Goal: Information Seeking & Learning: Learn about a topic

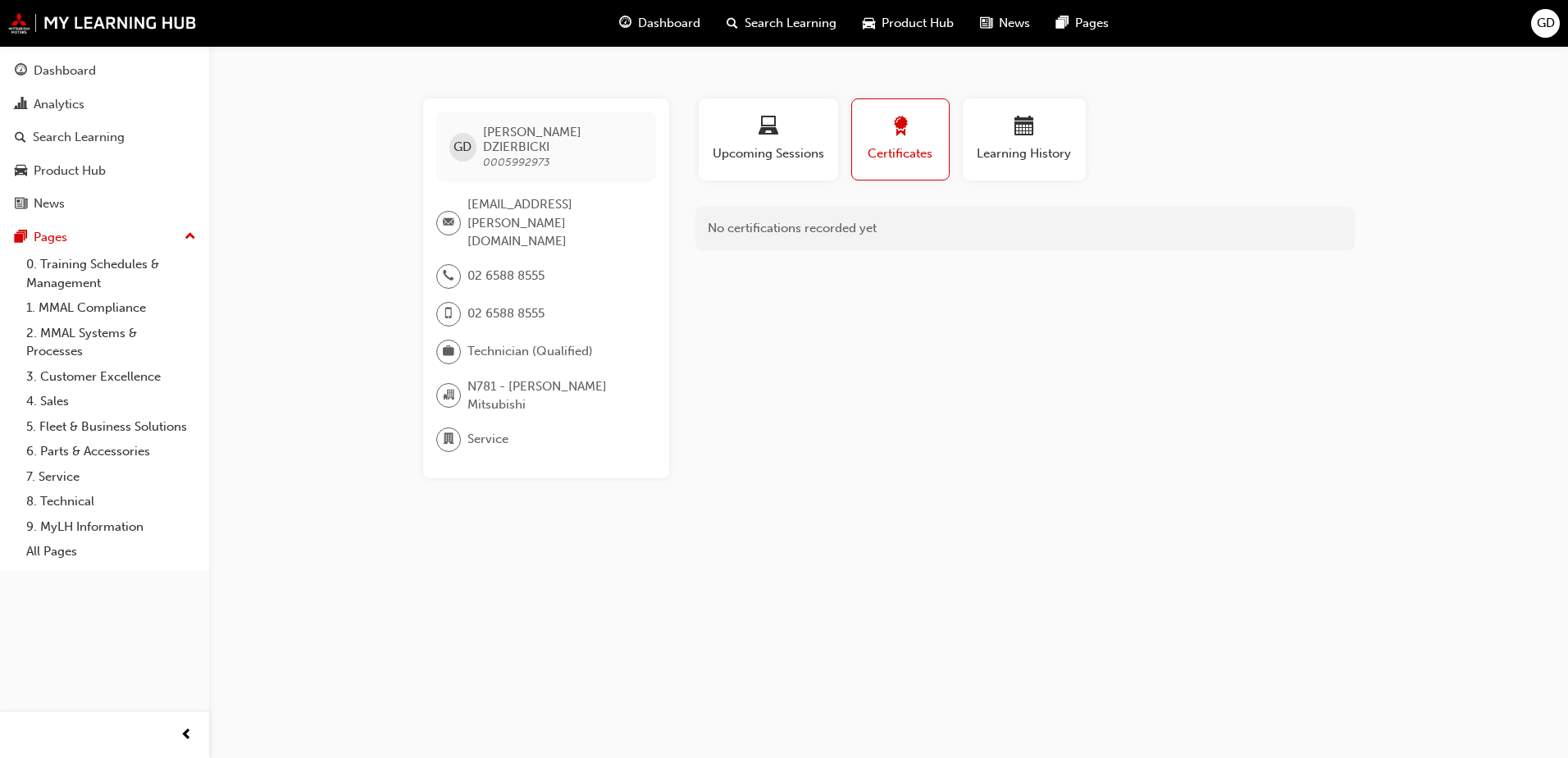
click at [894, 156] on span "Certificates" at bounding box center [900, 154] width 72 height 19
click at [998, 144] on div "Learning History" at bounding box center [1024, 140] width 98 height 46
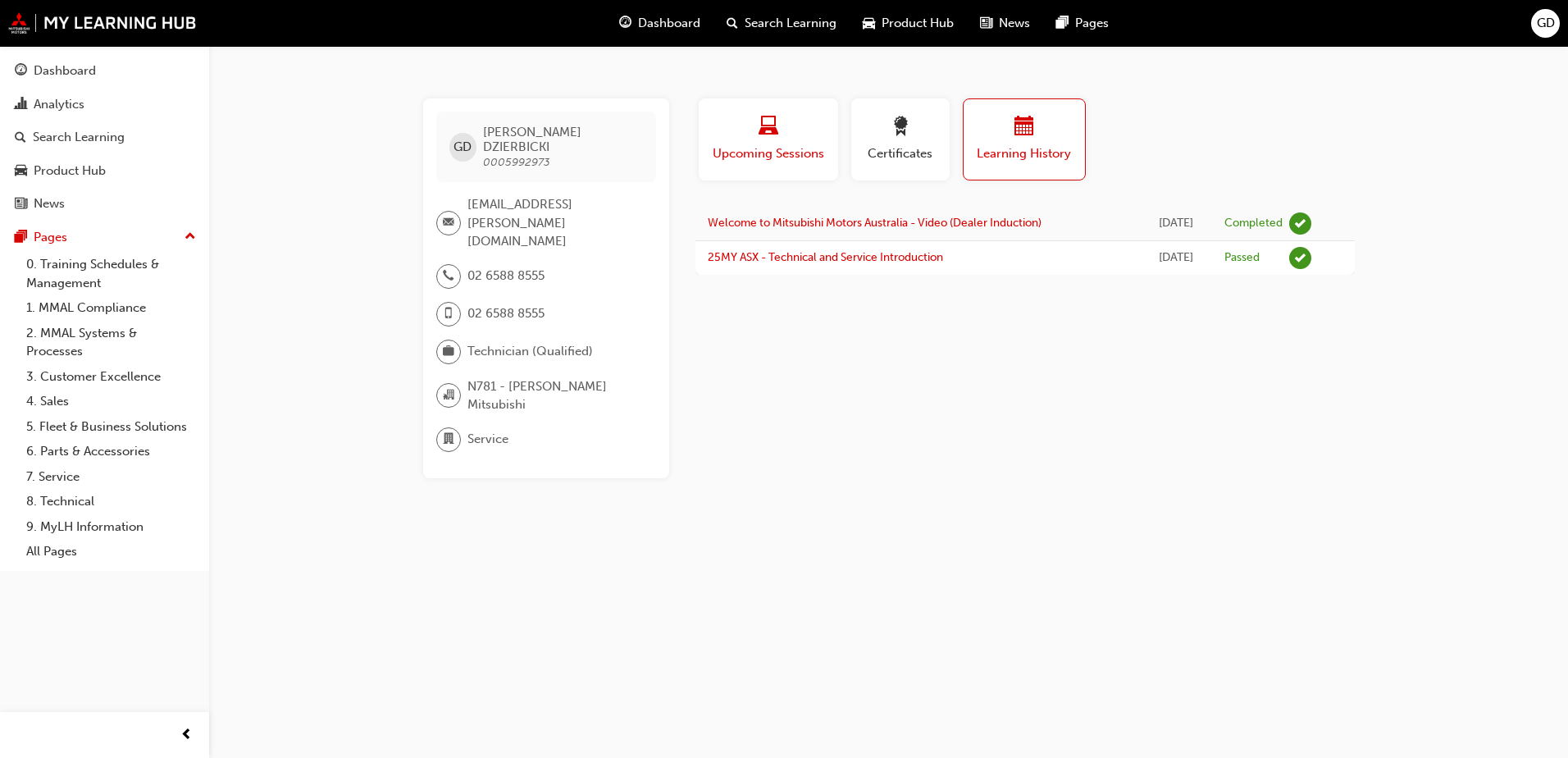
click at [742, 139] on div "button" at bounding box center [768, 129] width 115 height 25
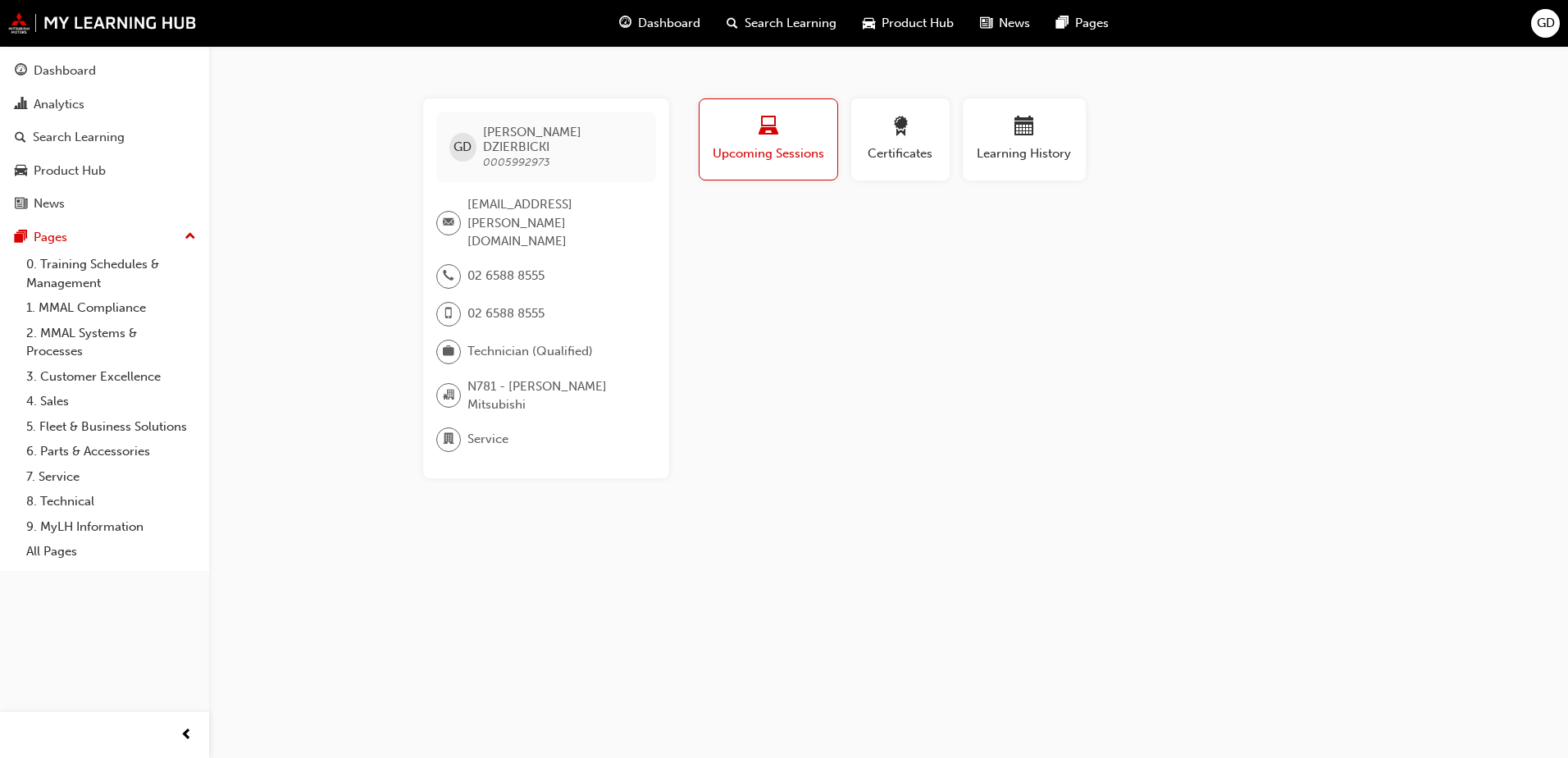
click at [735, 142] on div "Upcoming Sessions" at bounding box center [768, 140] width 113 height 46
click at [89, 532] on link "9. MyLH Information" at bounding box center [111, 527] width 183 height 25
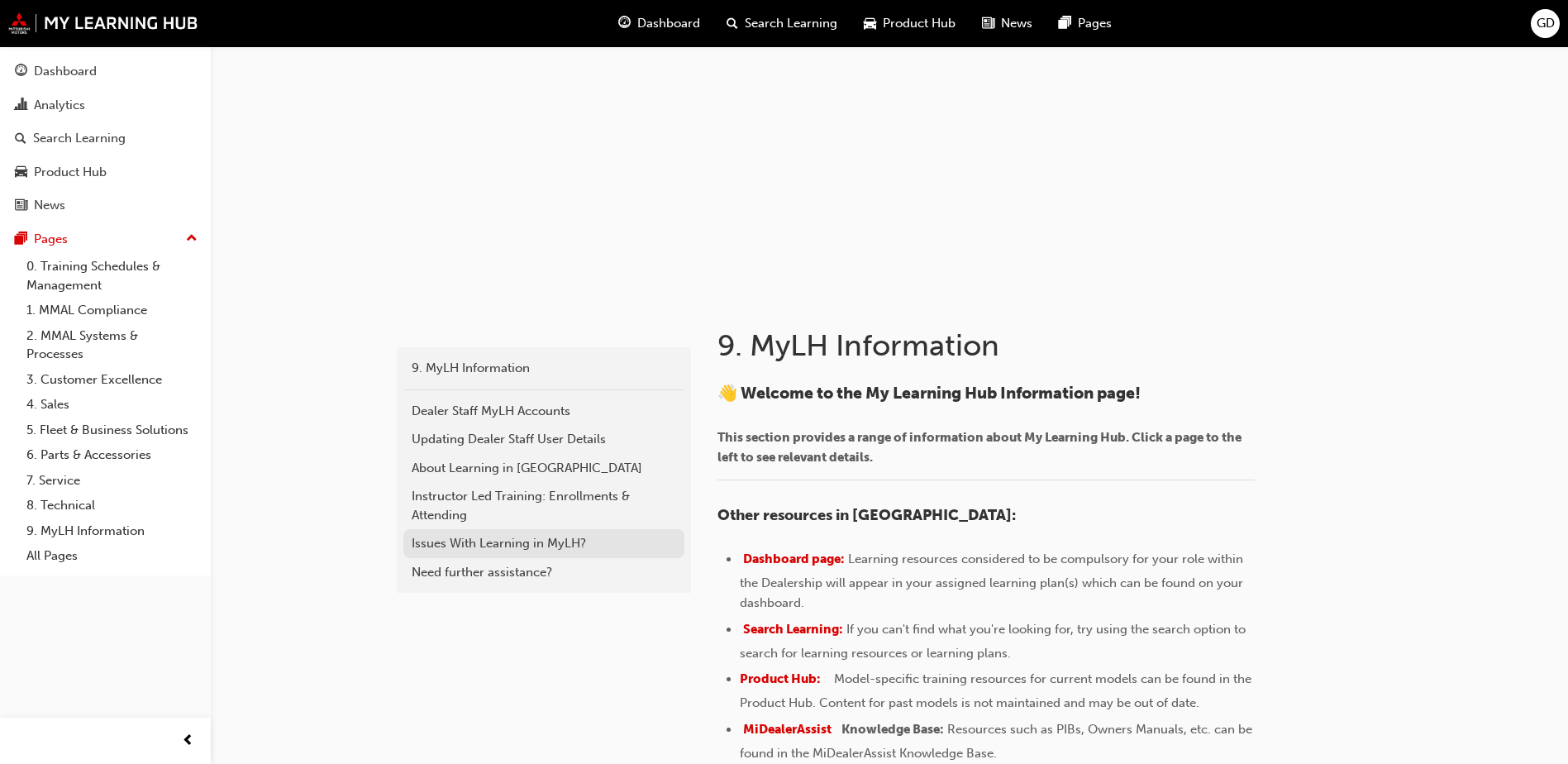
scroll to position [165, 0]
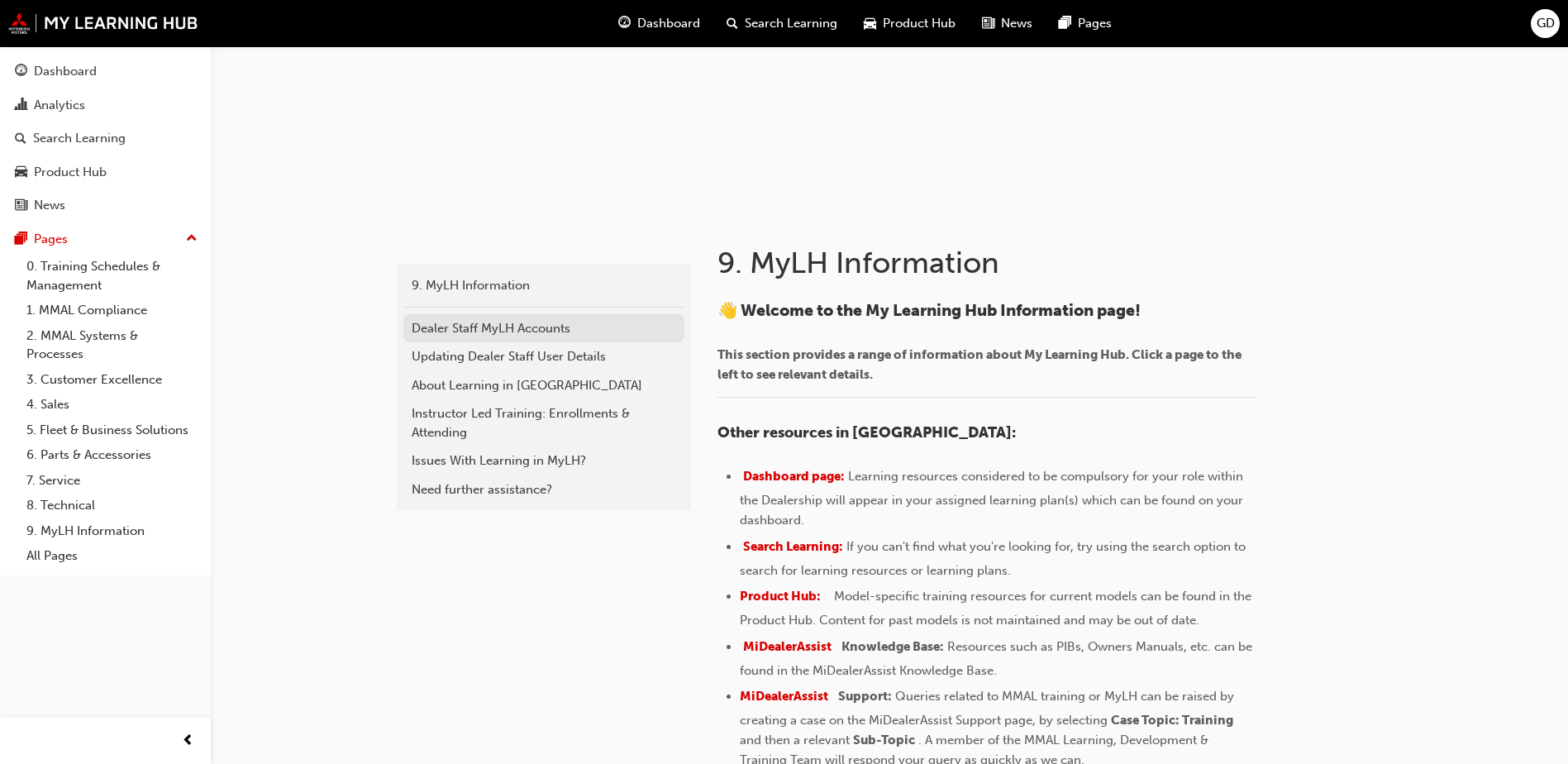
click at [440, 320] on div "Dealer Staff MyLH Accounts" at bounding box center [543, 329] width 264 height 19
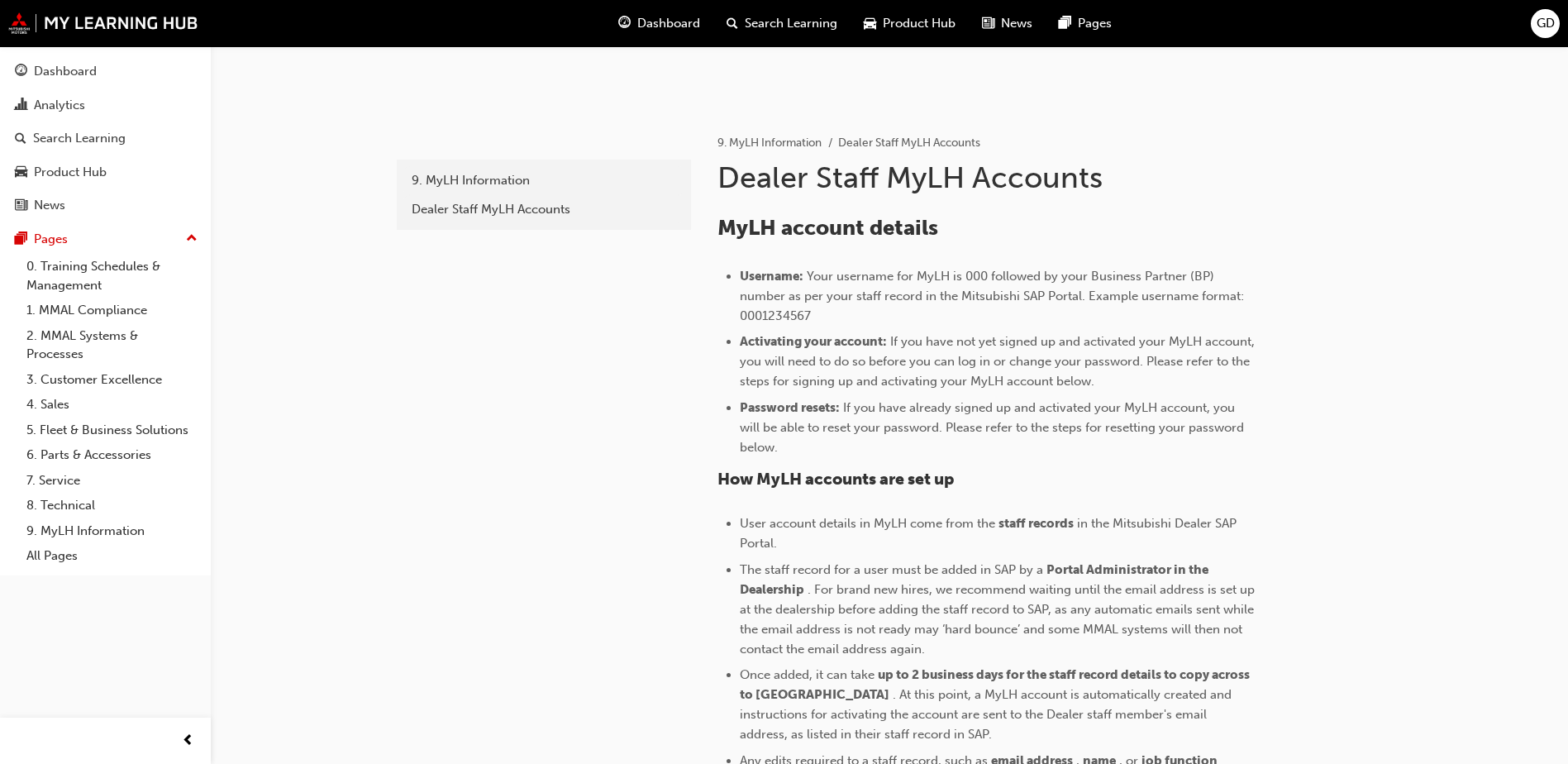
scroll to position [167, 0]
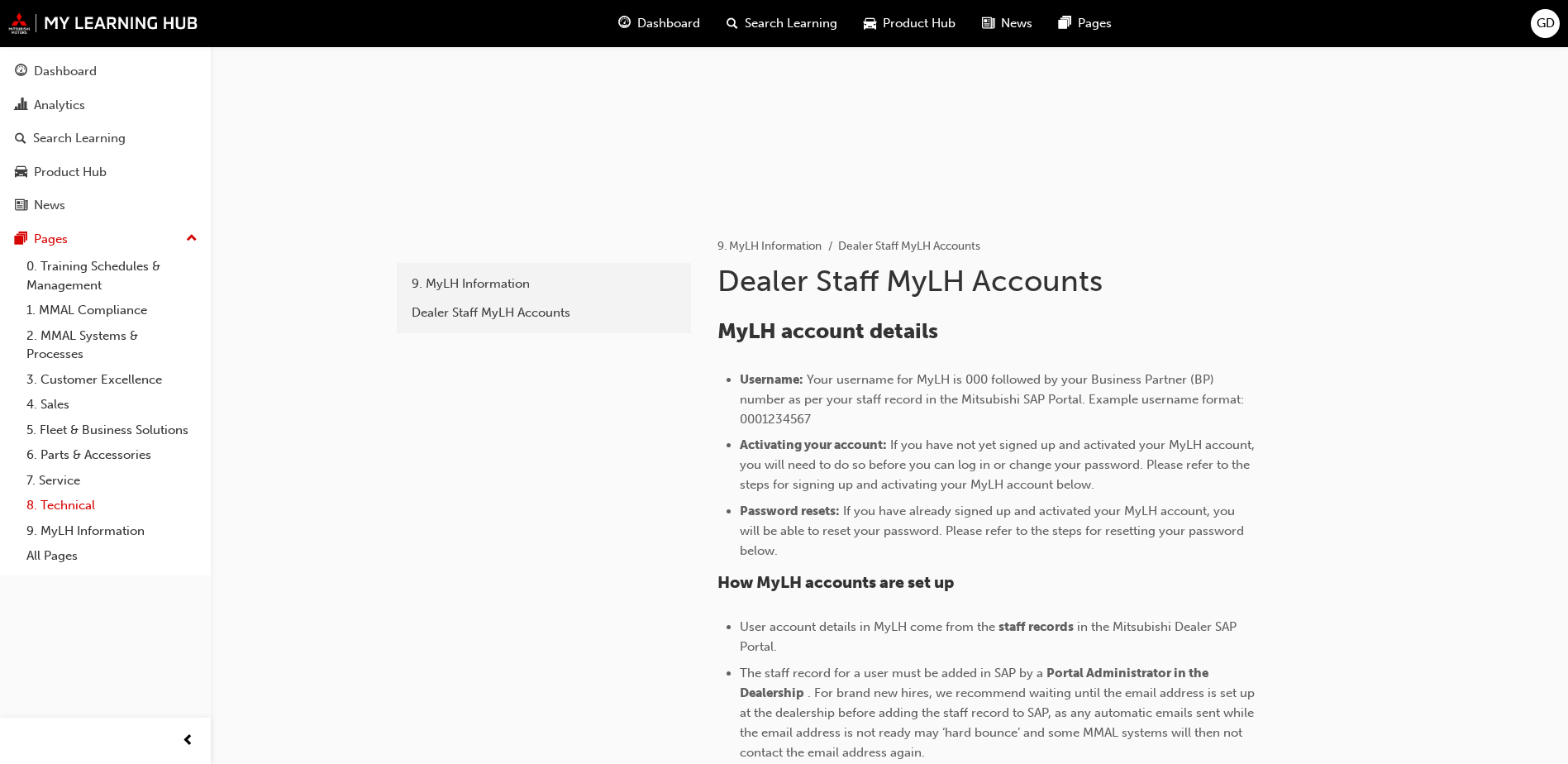
click at [58, 507] on link "8. Technical" at bounding box center [112, 505] width 185 height 25
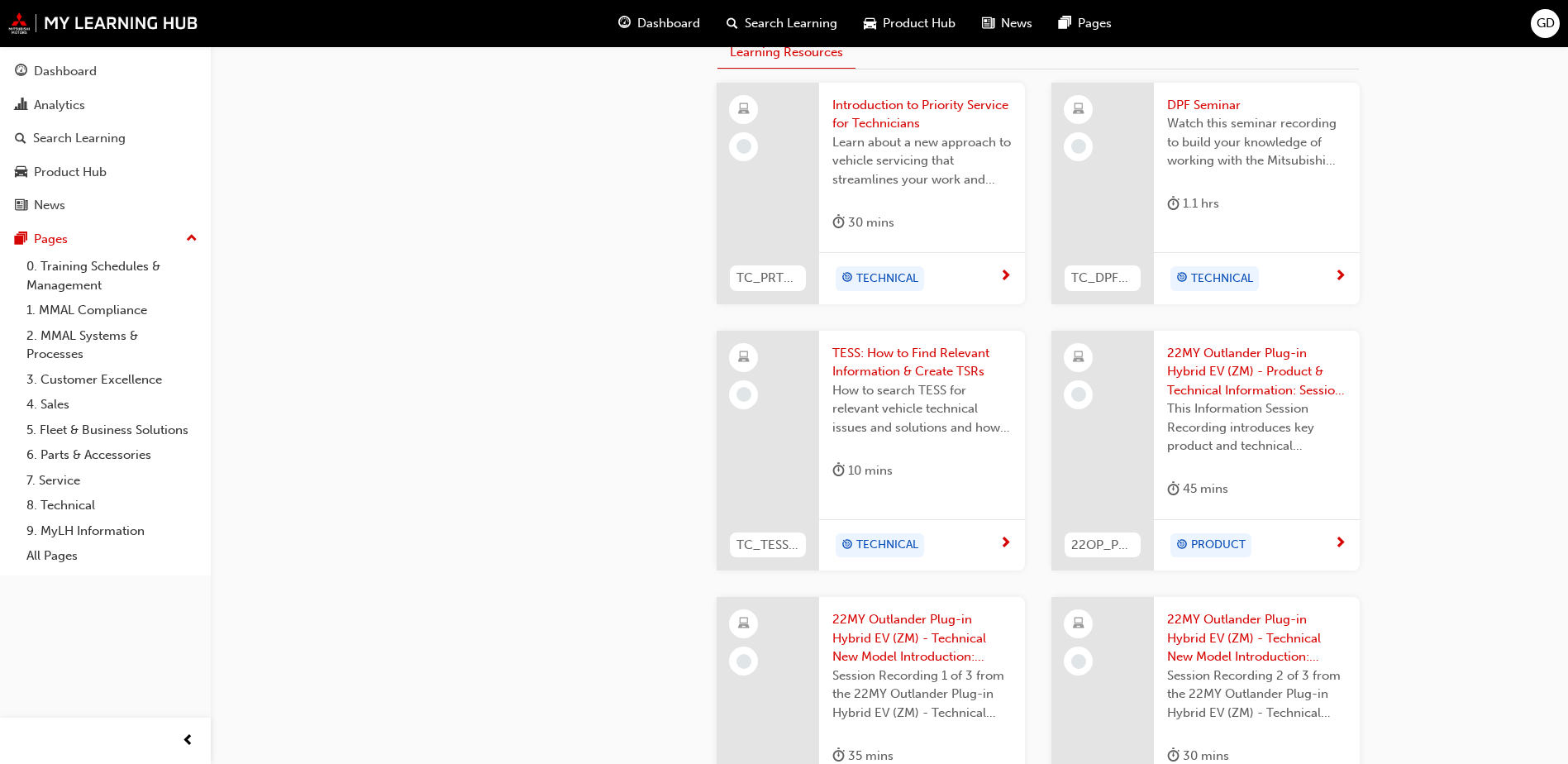
scroll to position [1074, 0]
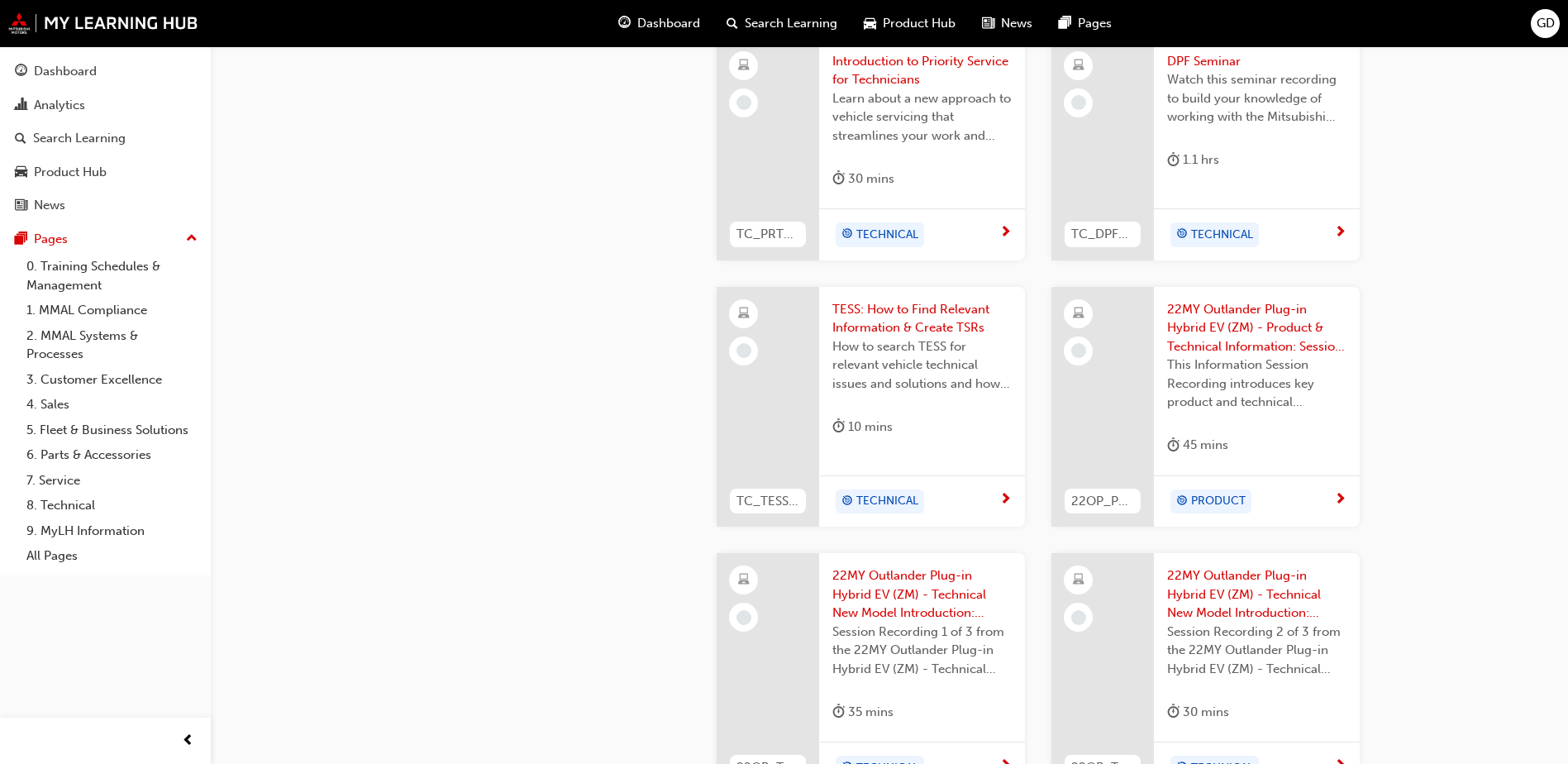
click at [876, 500] on span "TECHNICAL" at bounding box center [888, 502] width 62 height 19
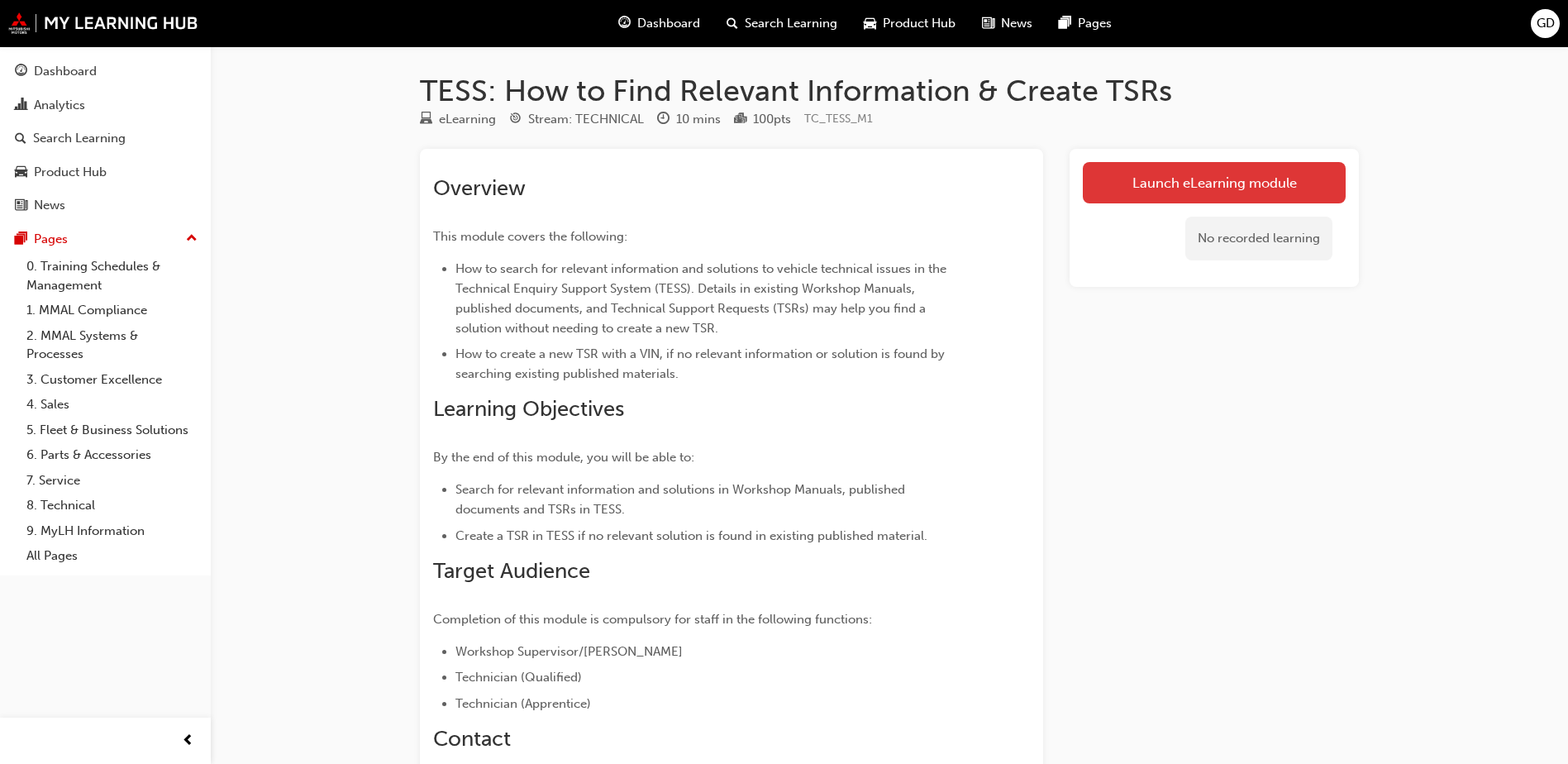
click at [1128, 191] on link "Launch eLearning module" at bounding box center [1214, 183] width 262 height 42
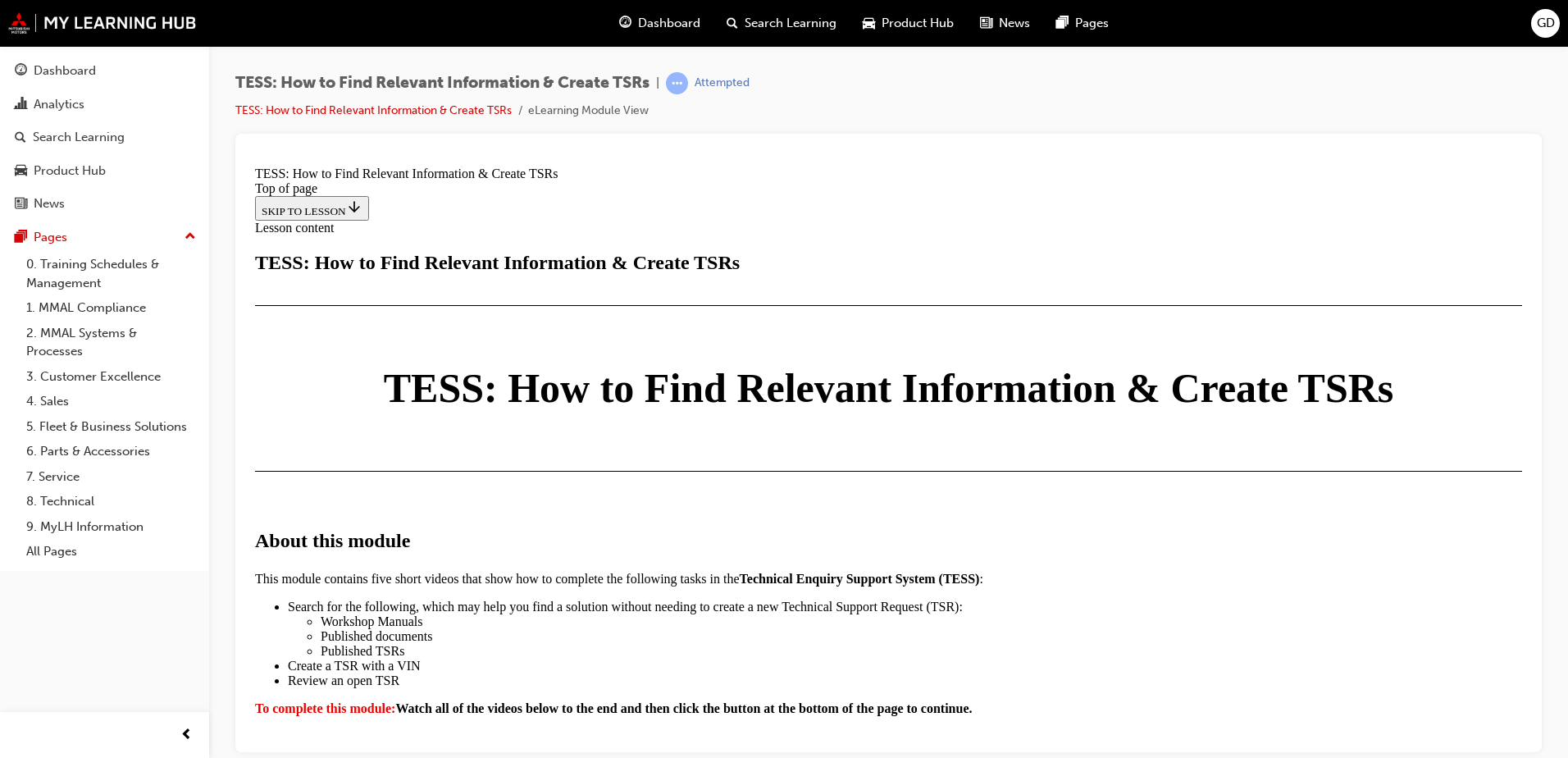
scroll to position [82, 0]
click at [1444, 470] on div "About this module This module contains five short videos that show how to compl…" at bounding box center [888, 618] width 1267 height 298
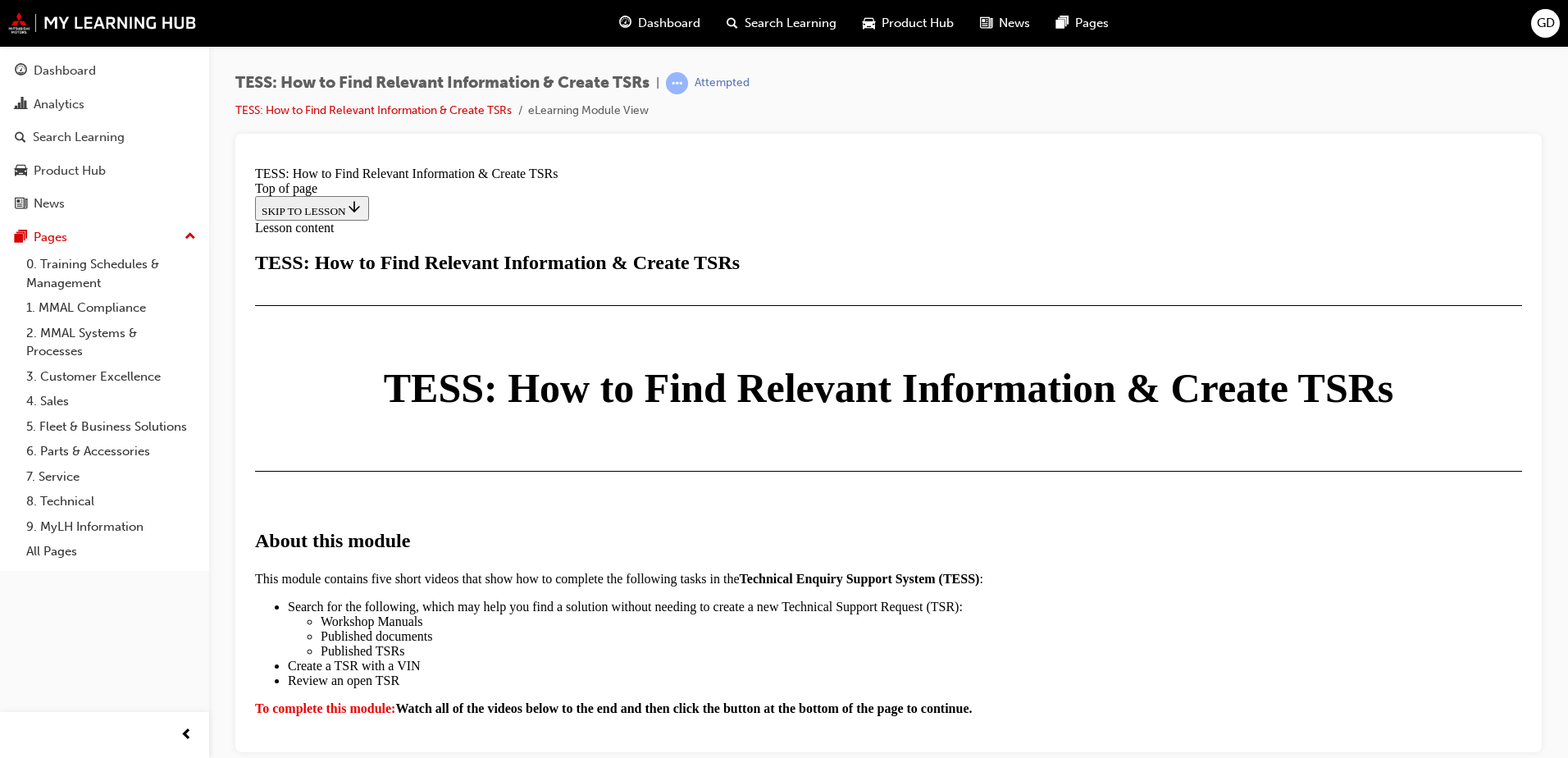
scroll to position [2280, 0]
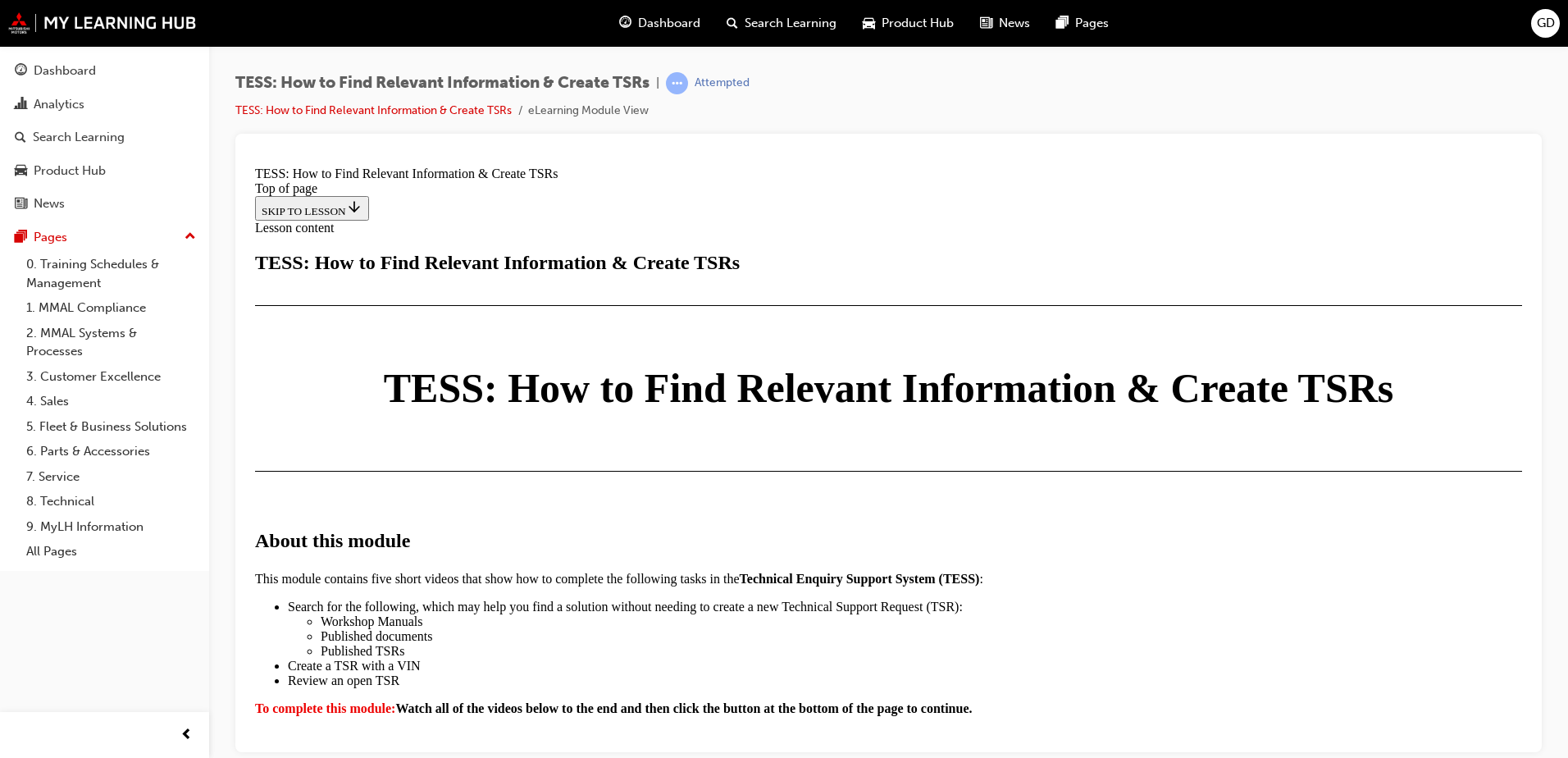
scroll to position [3018, 0]
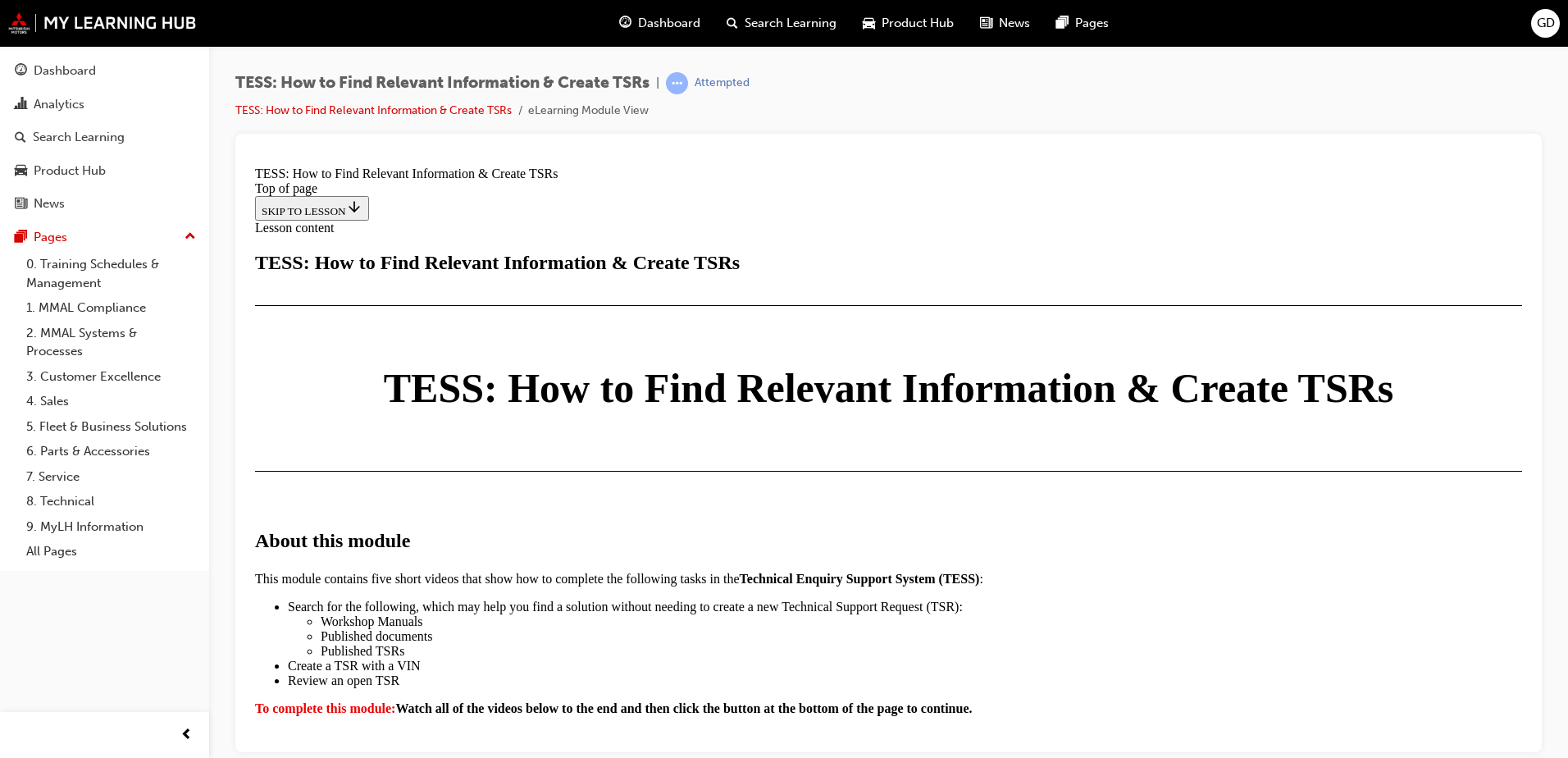
scroll to position [3795, 0]
click at [1116, 83] on div "TESS: How to Find Relevant Information & Create TSRs | Attempted TESS: How to F…" at bounding box center [888, 103] width 1307 height 62
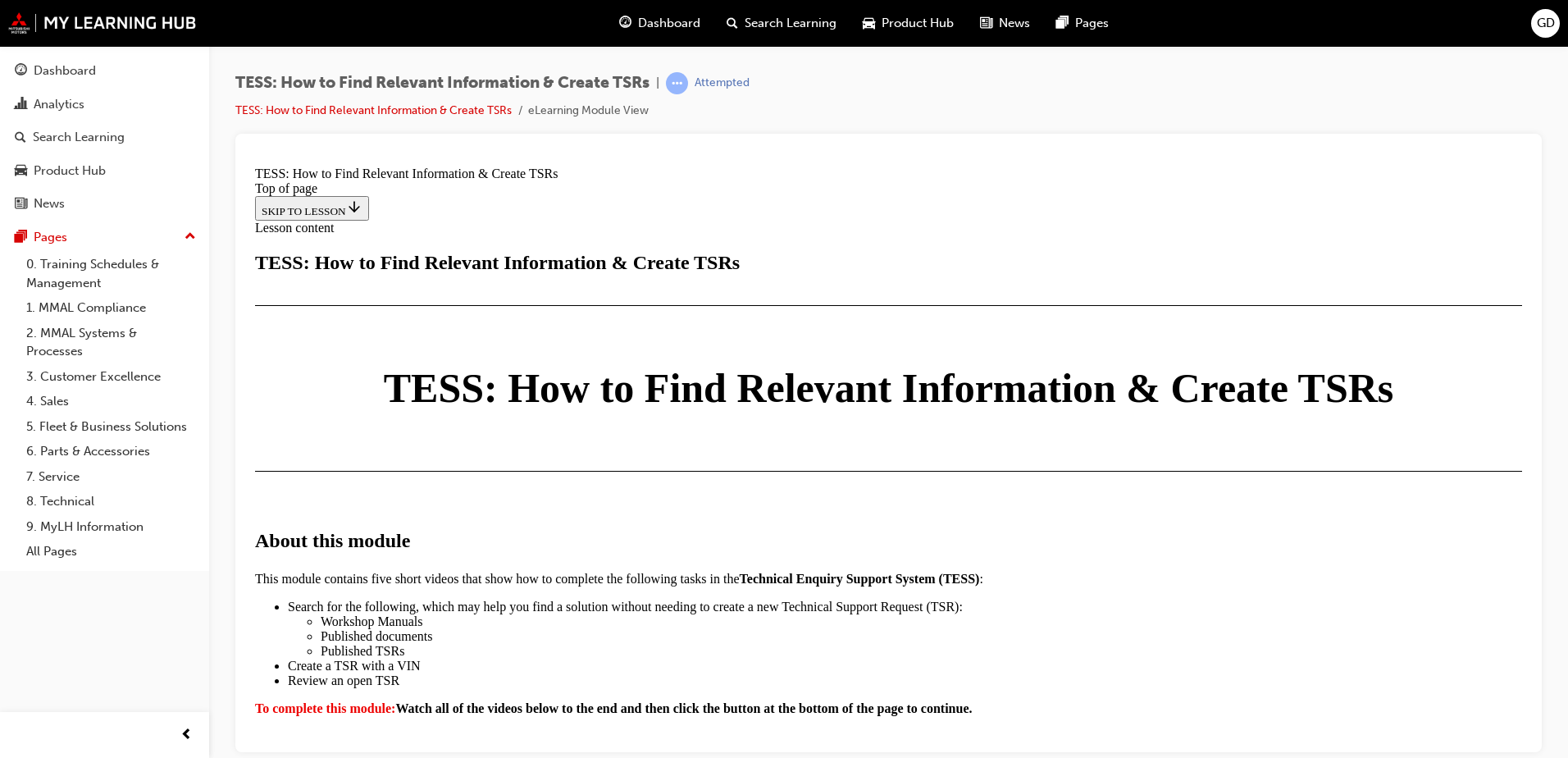
scroll to position [4120, 0]
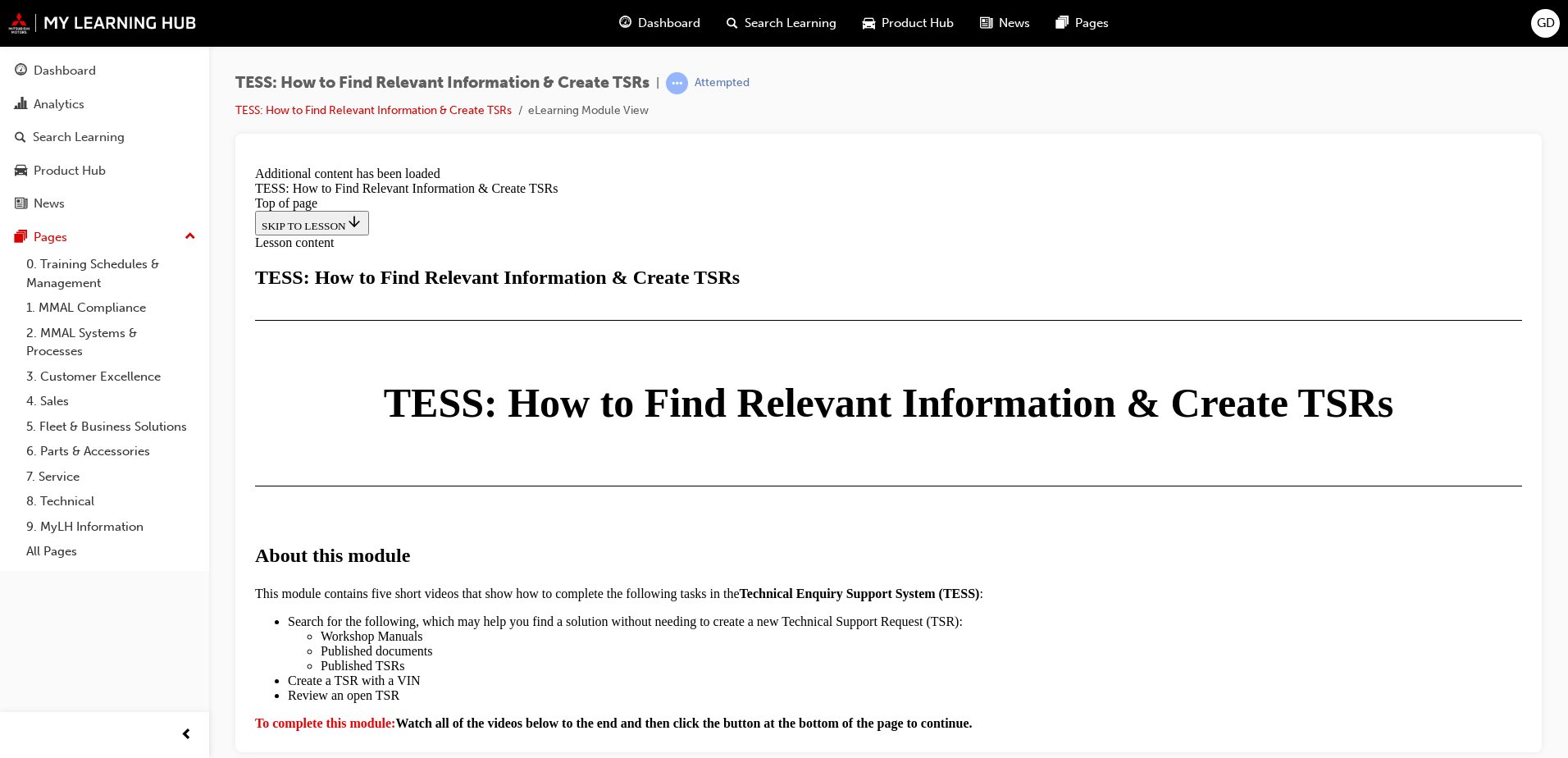
scroll to position [4255, 0]
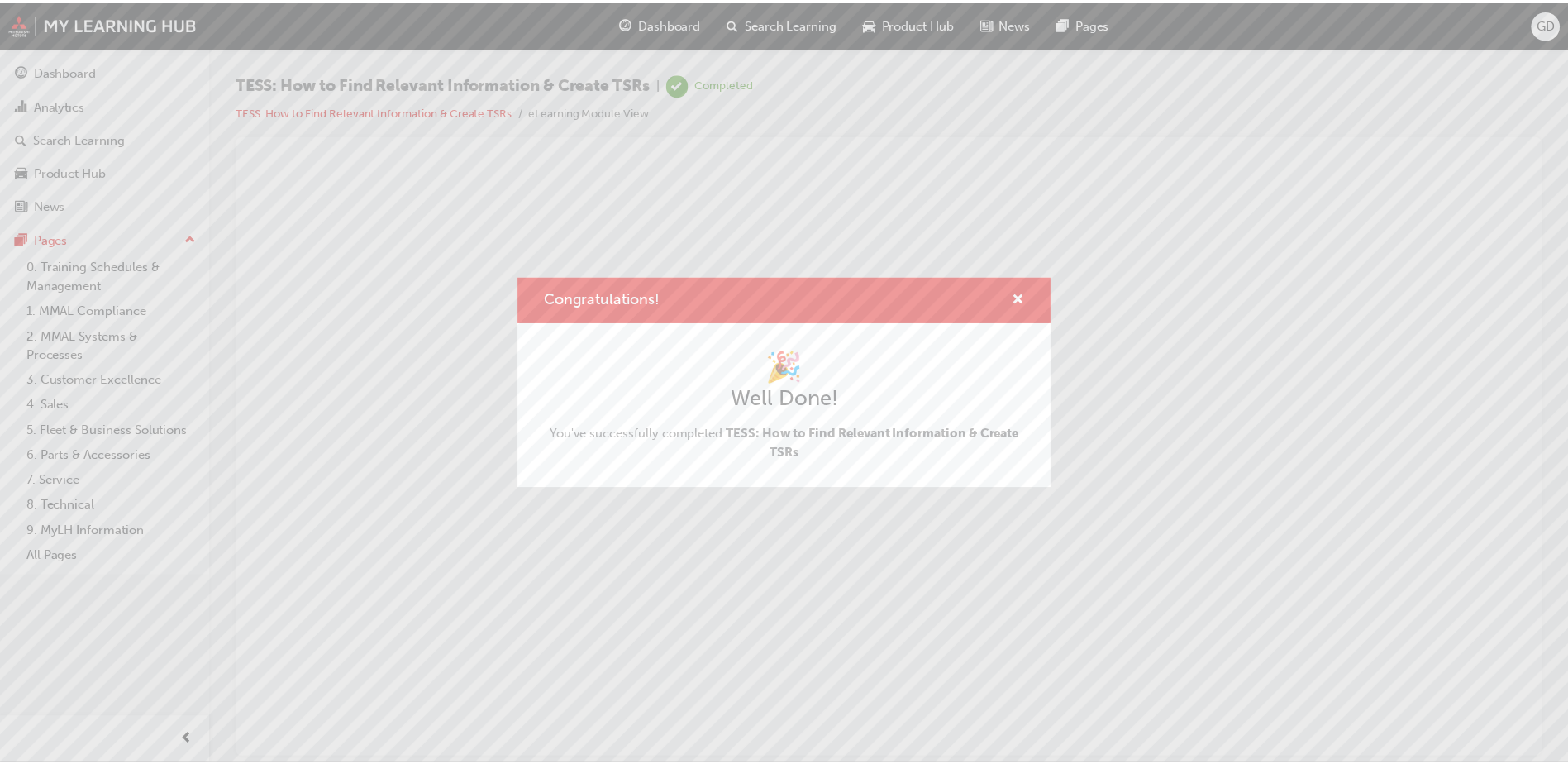
scroll to position [0, 0]
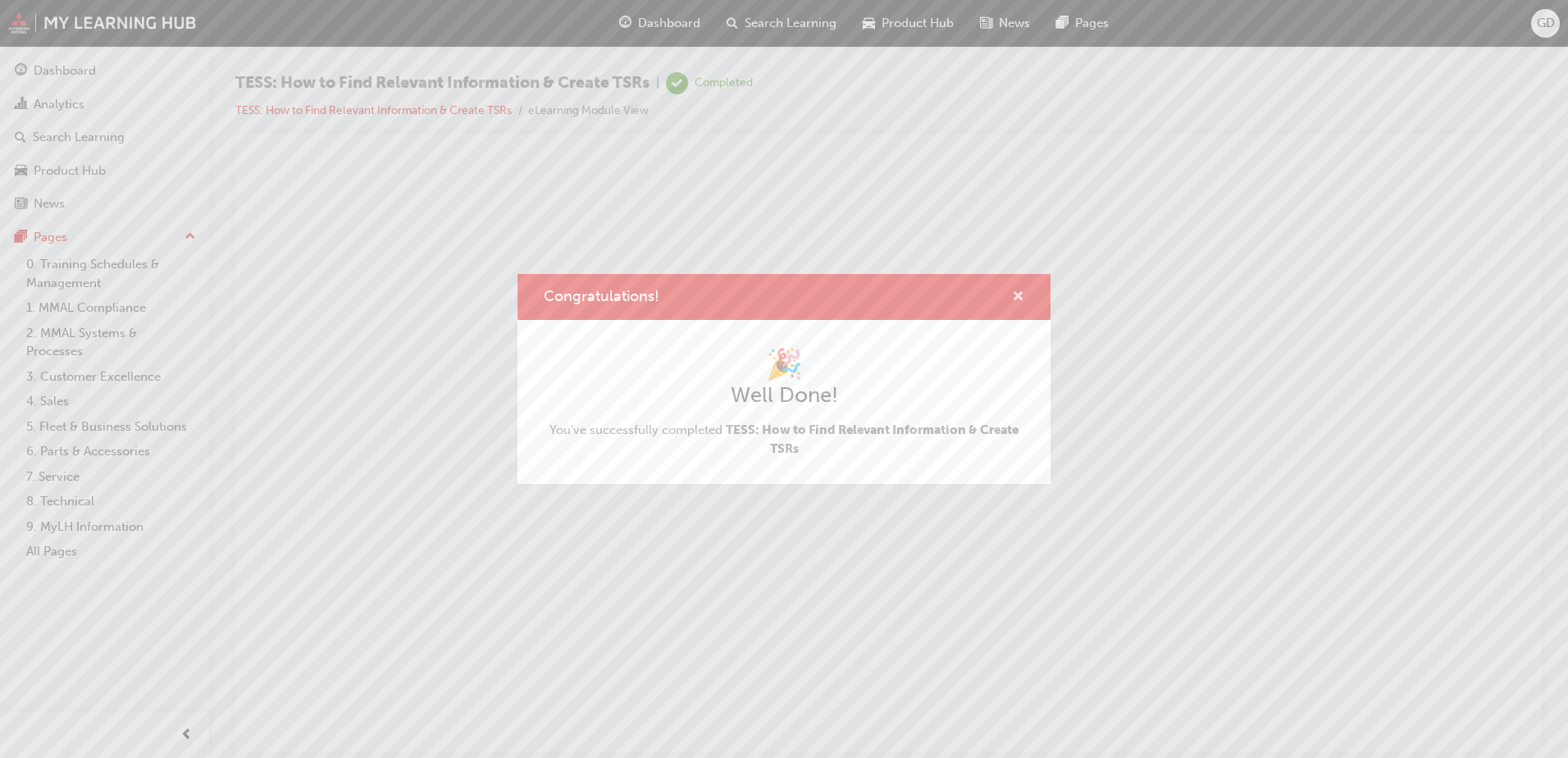
click at [1022, 295] on span "cross-icon" at bounding box center [1017, 297] width 13 height 14
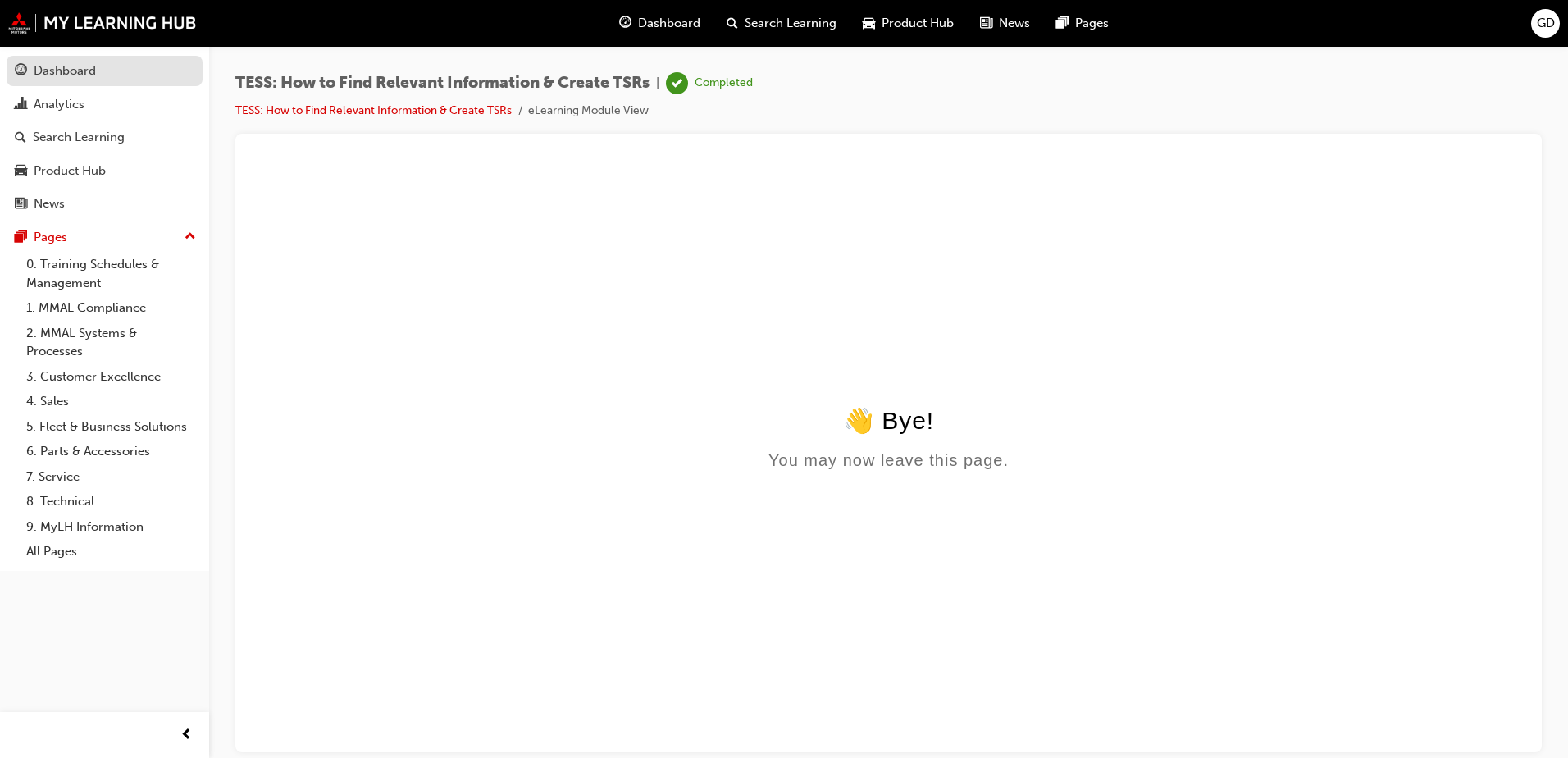
click at [87, 67] on div "Dashboard" at bounding box center [65, 71] width 63 height 19
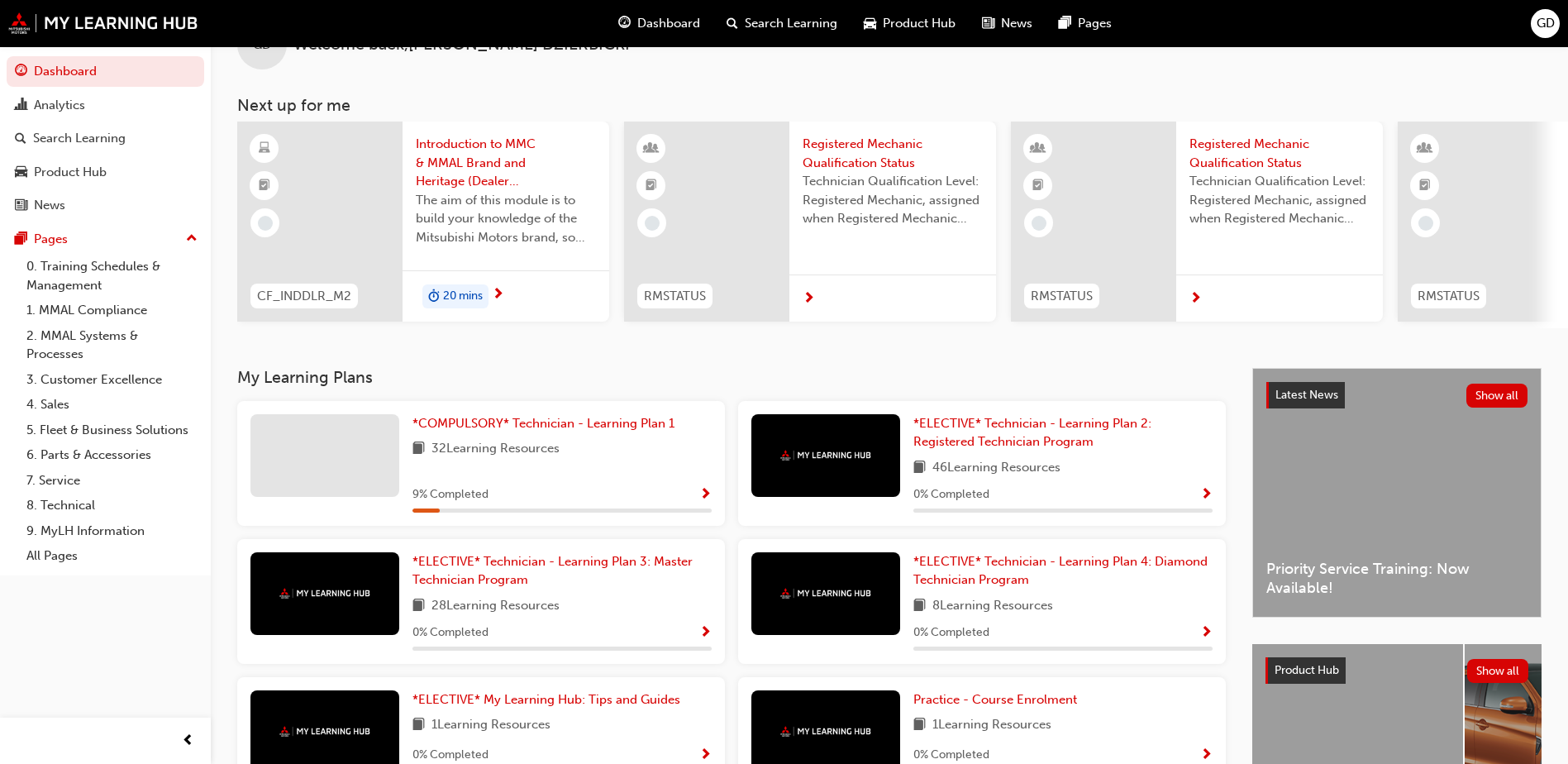
scroll to position [83, 0]
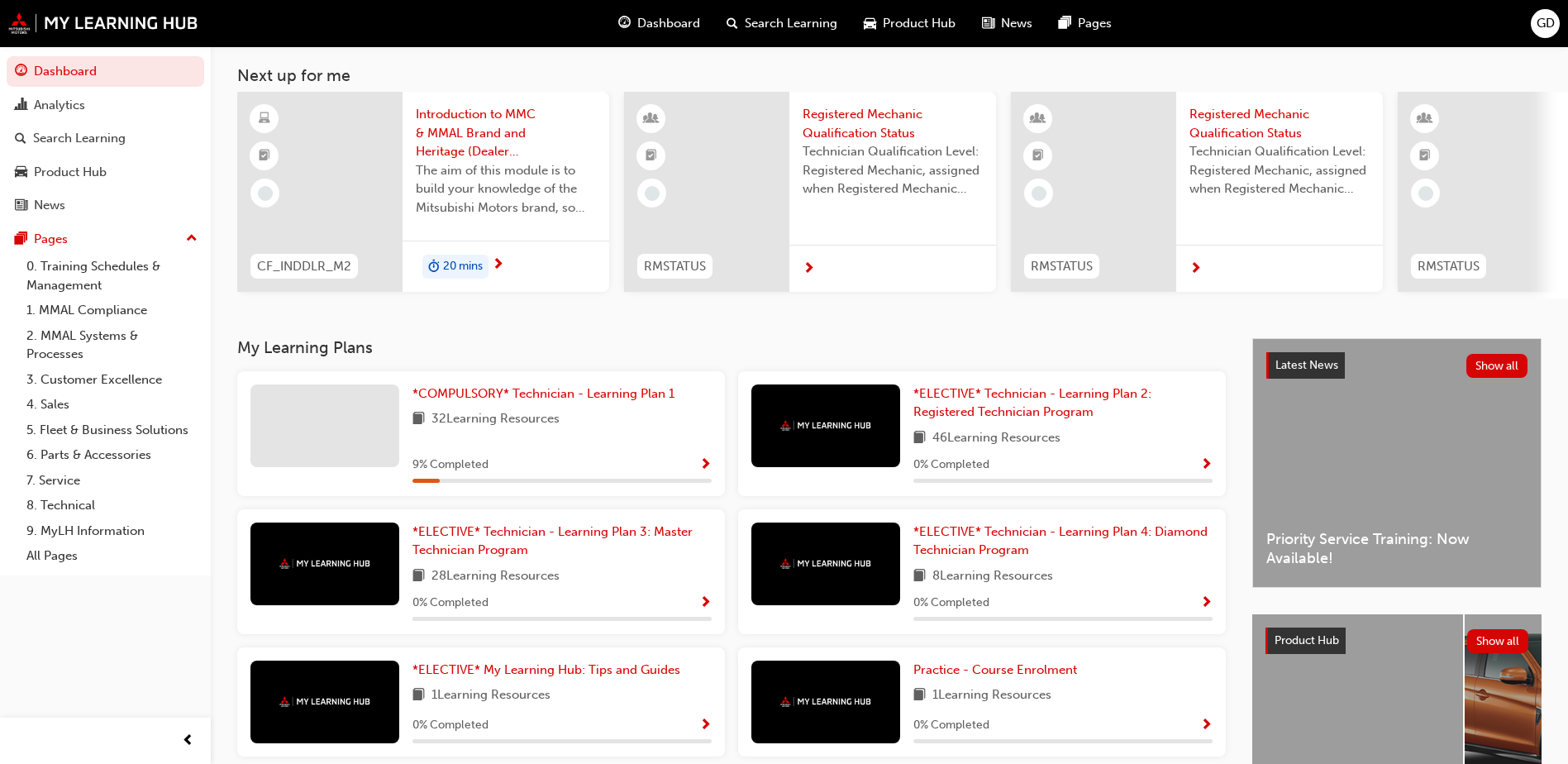
click at [703, 468] on span "Show Progress" at bounding box center [705, 465] width 13 height 15
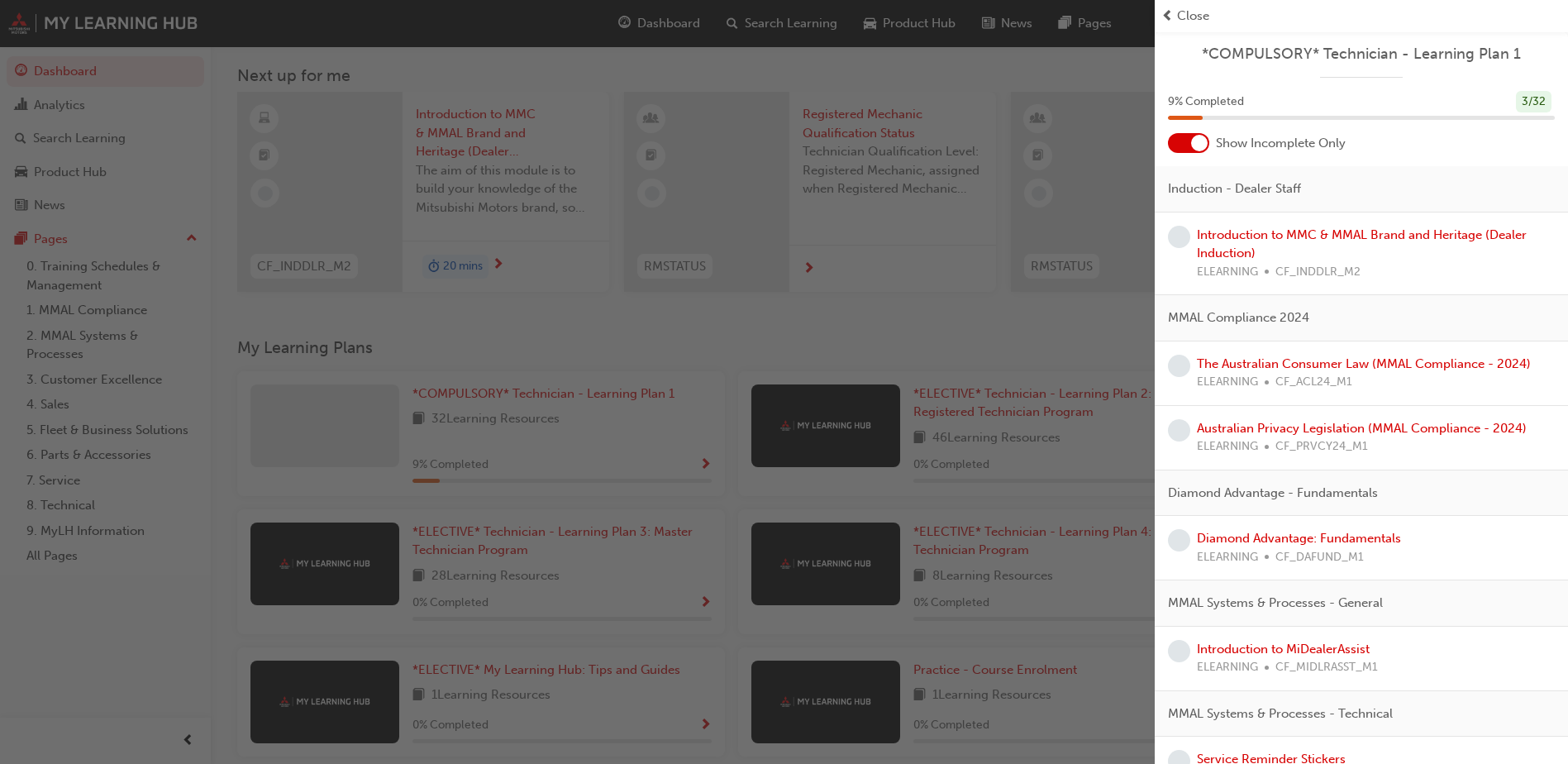
click at [67, 502] on div "button" at bounding box center [577, 382] width 1155 height 764
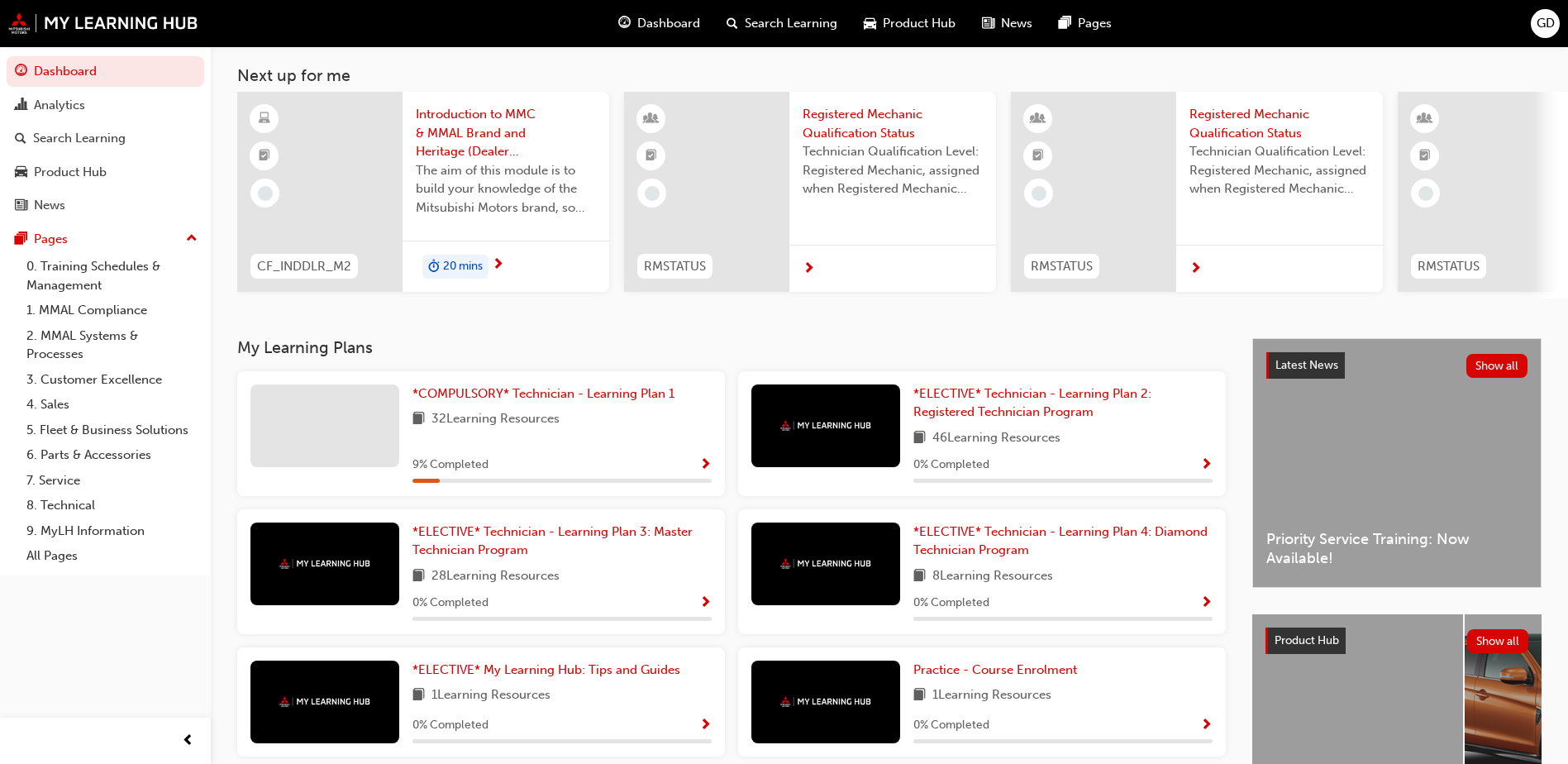
click at [67, 502] on link "8. Technical" at bounding box center [112, 505] width 185 height 25
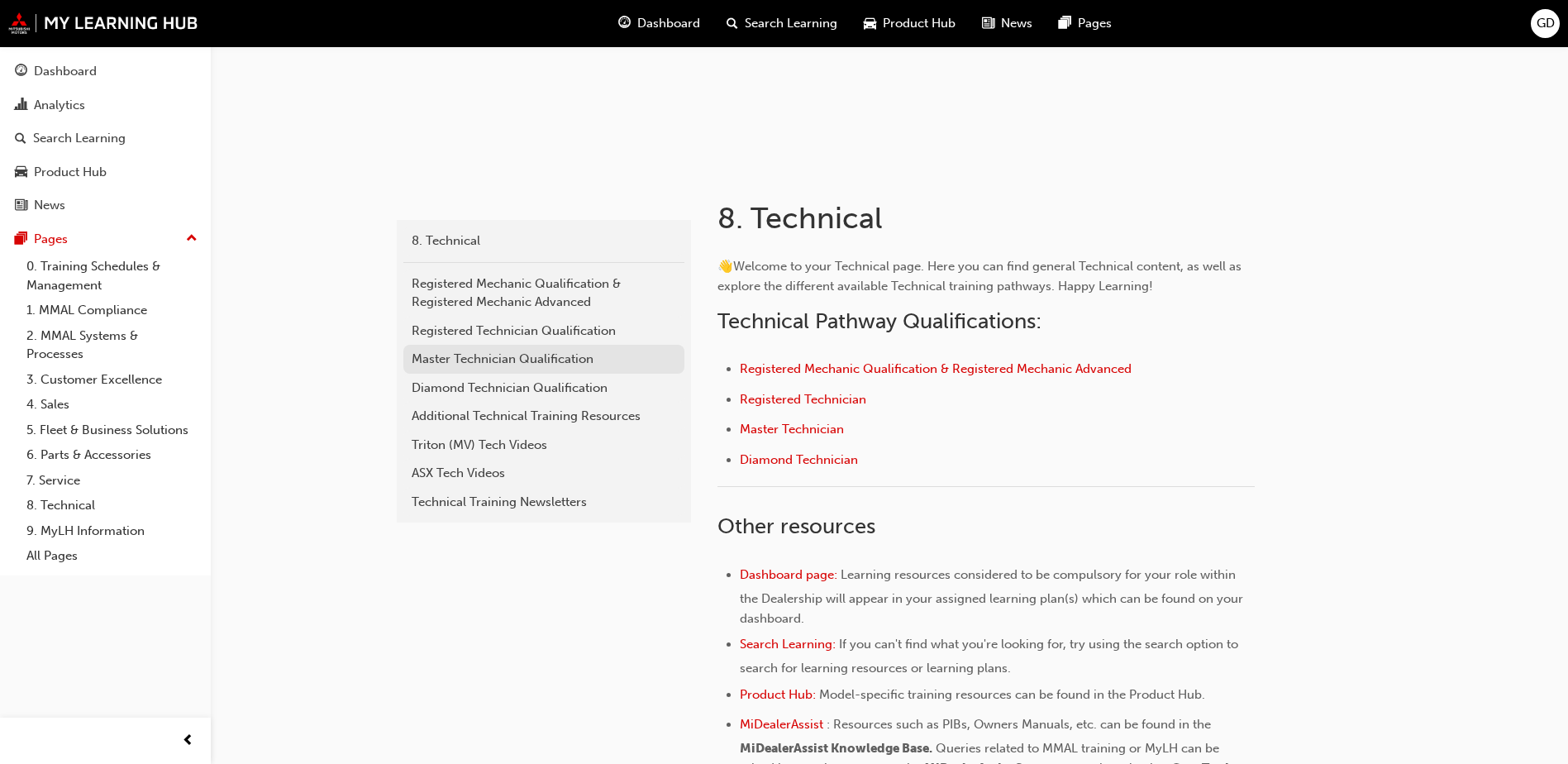
scroll to position [248, 0]
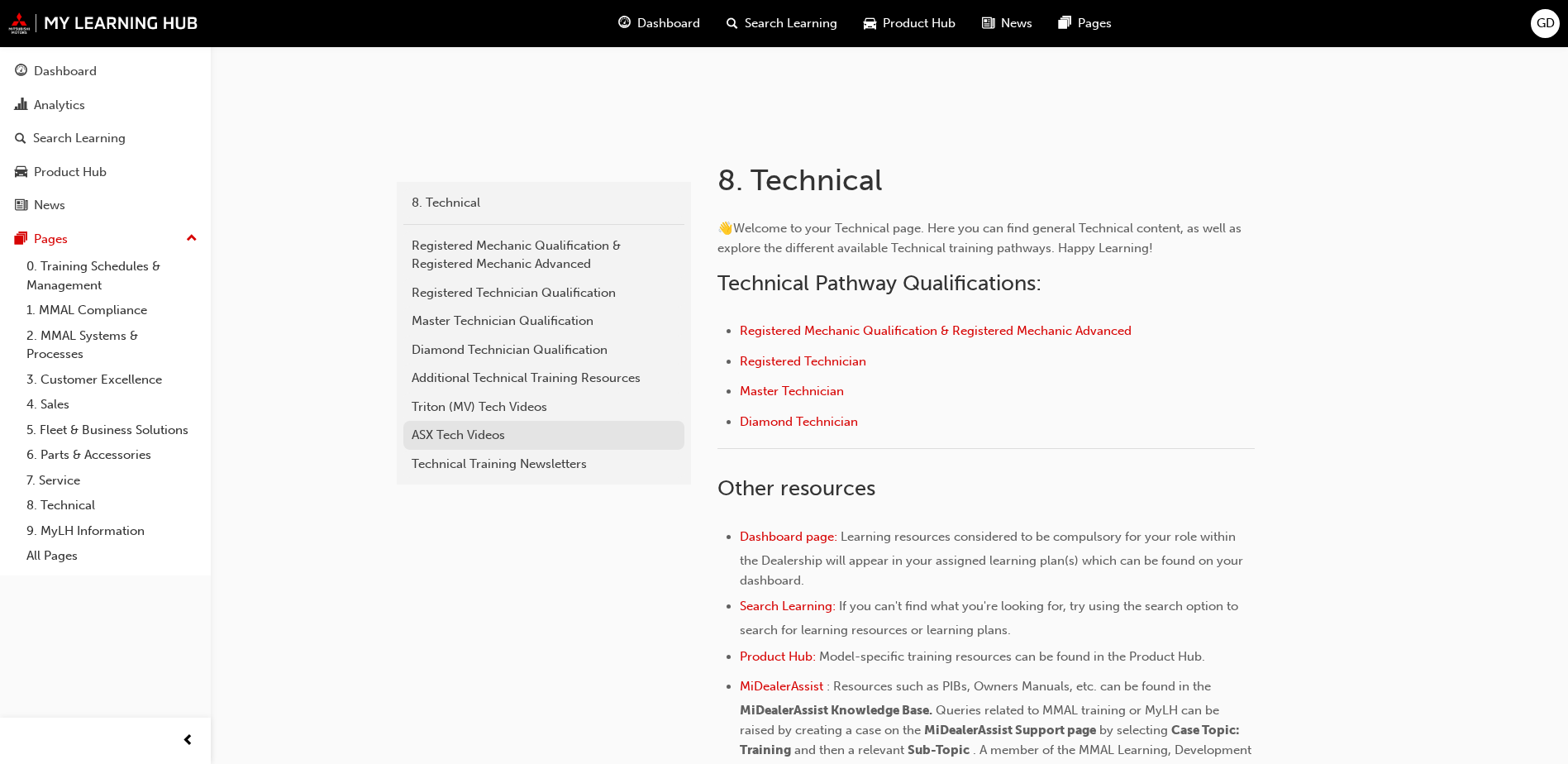
click at [453, 434] on div "ASX Tech Videos" at bounding box center [543, 435] width 264 height 19
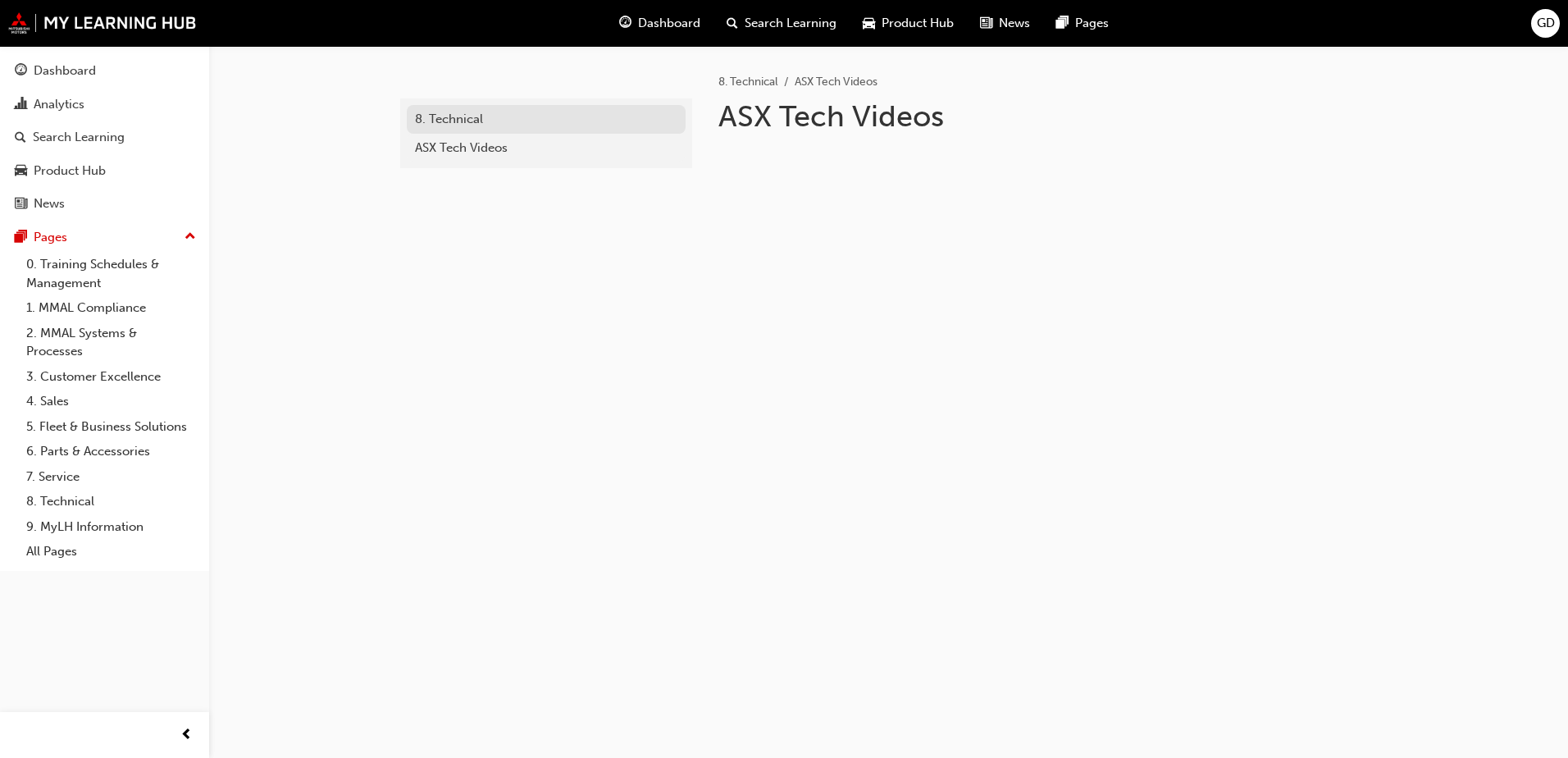
click at [467, 112] on div "8. Technical" at bounding box center [546, 120] width 262 height 19
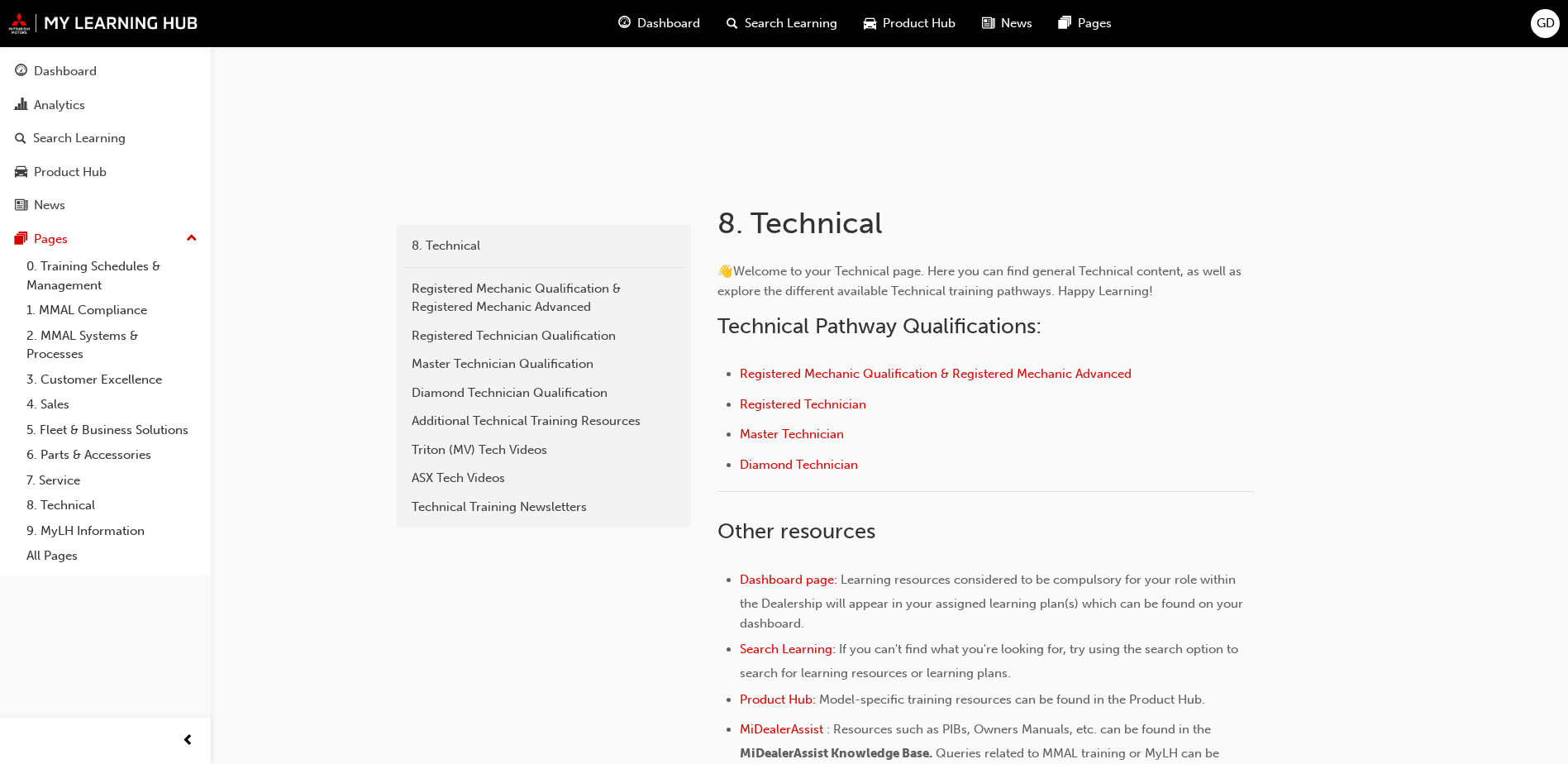
scroll to position [165, 0]
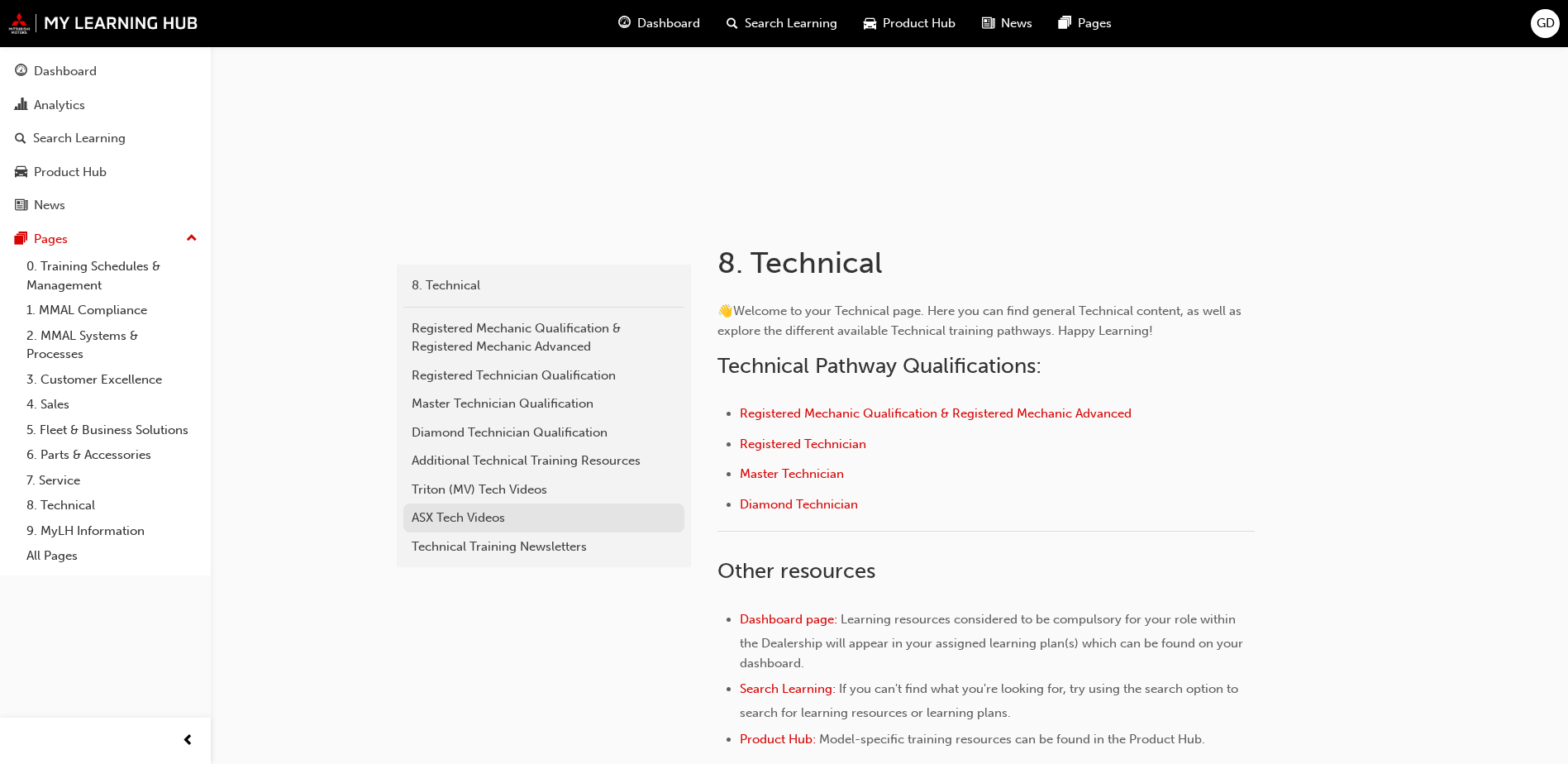
click at [470, 518] on div "ASX Tech Videos" at bounding box center [543, 518] width 264 height 19
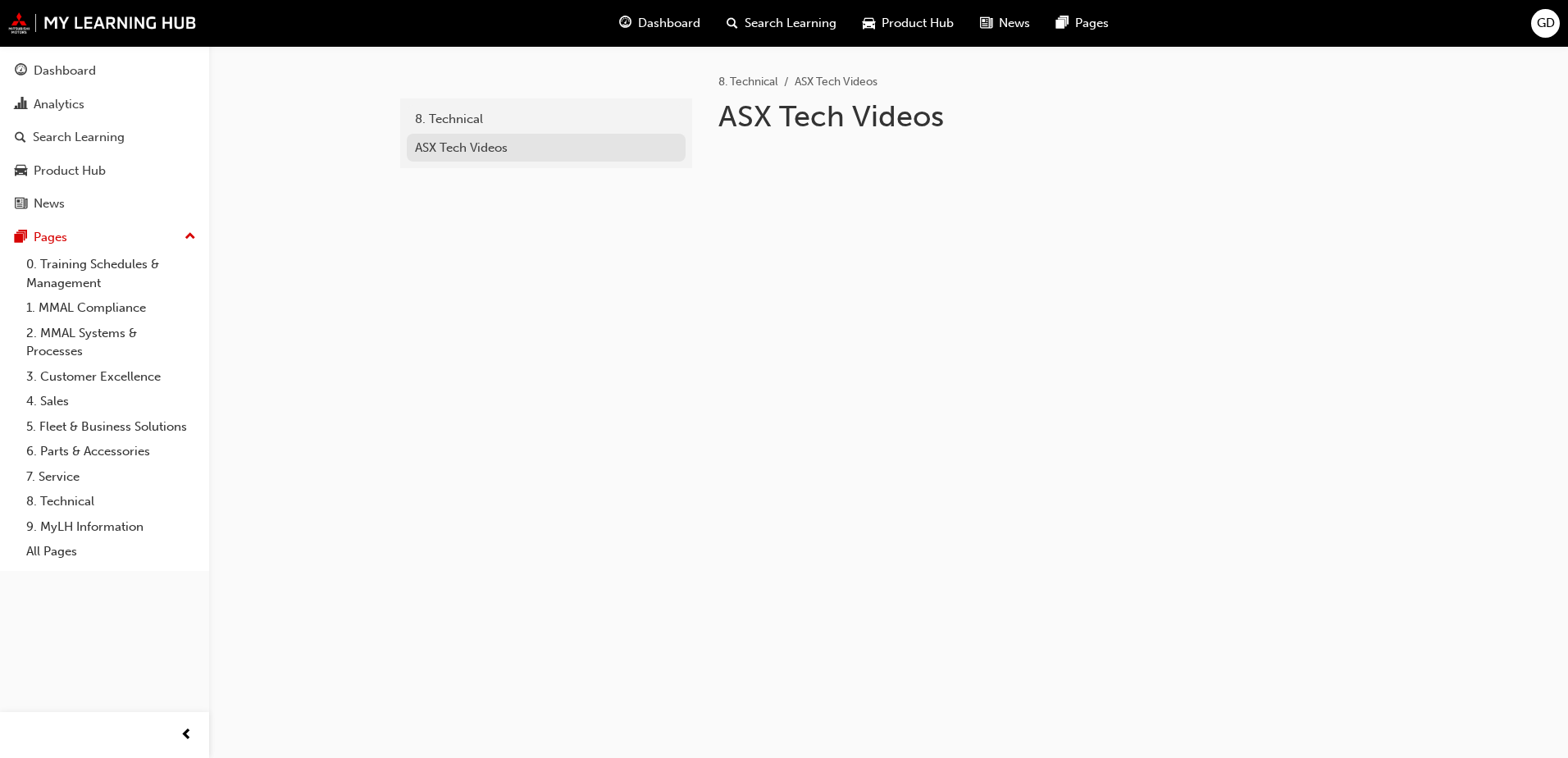
click at [434, 152] on div "ASX Tech Videos" at bounding box center [546, 149] width 262 height 19
click at [440, 123] on div "8. Technical" at bounding box center [546, 120] width 262 height 19
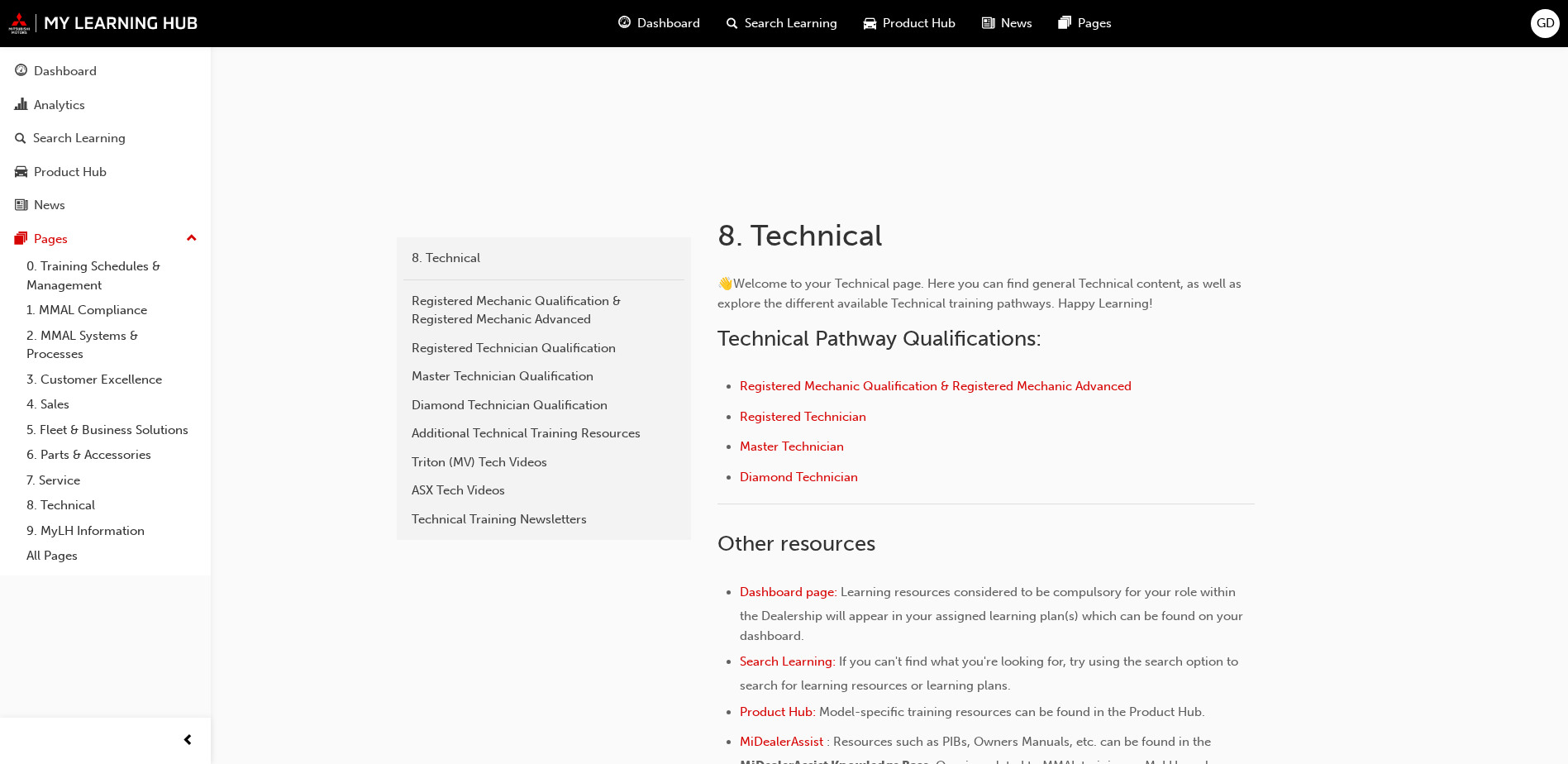
scroll to position [75, 0]
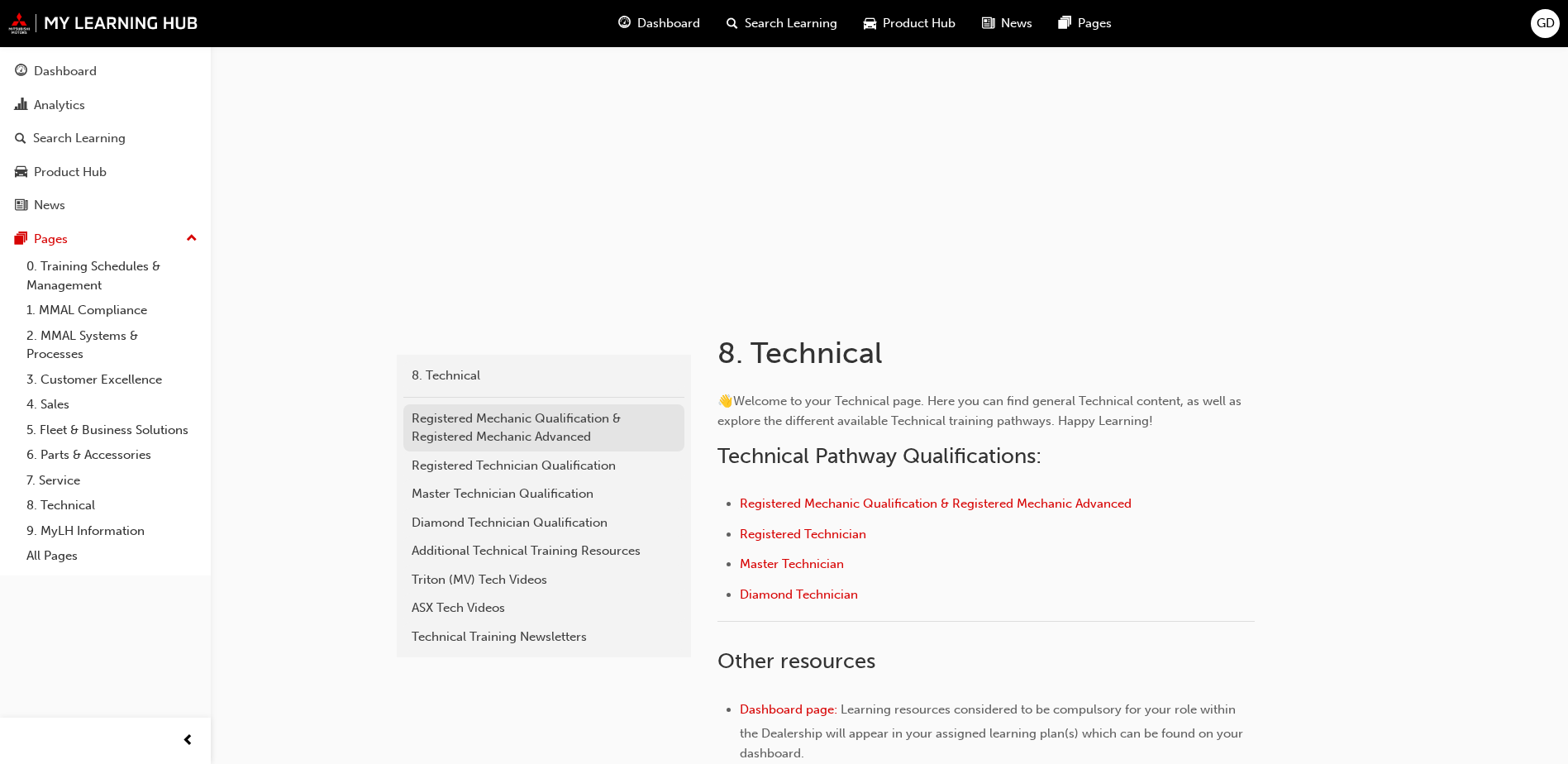
click at [478, 432] on div "Registered Mechanic Qualification & Registered Mechanic Advanced" at bounding box center [543, 428] width 264 height 37
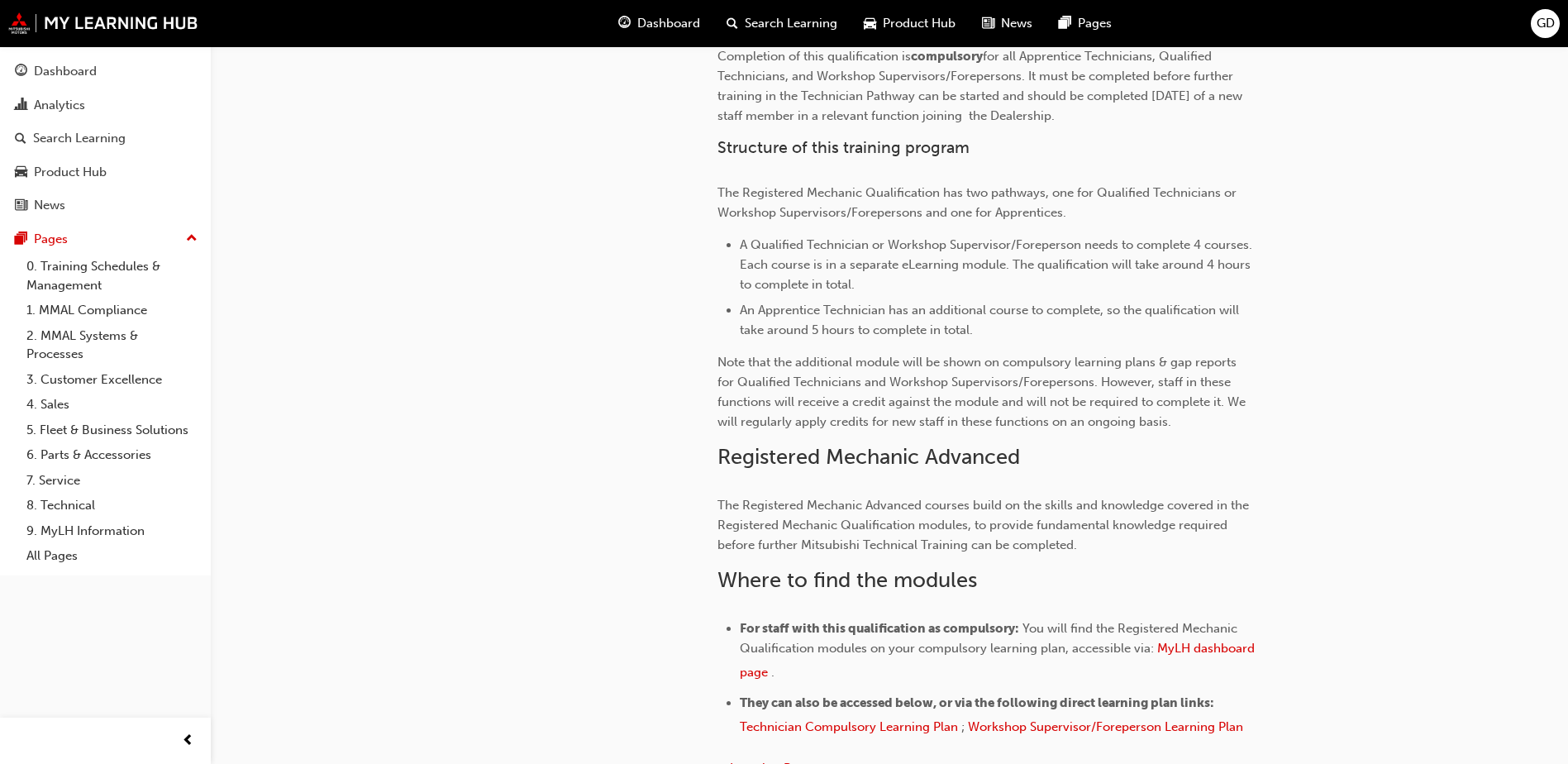
scroll to position [165, 0]
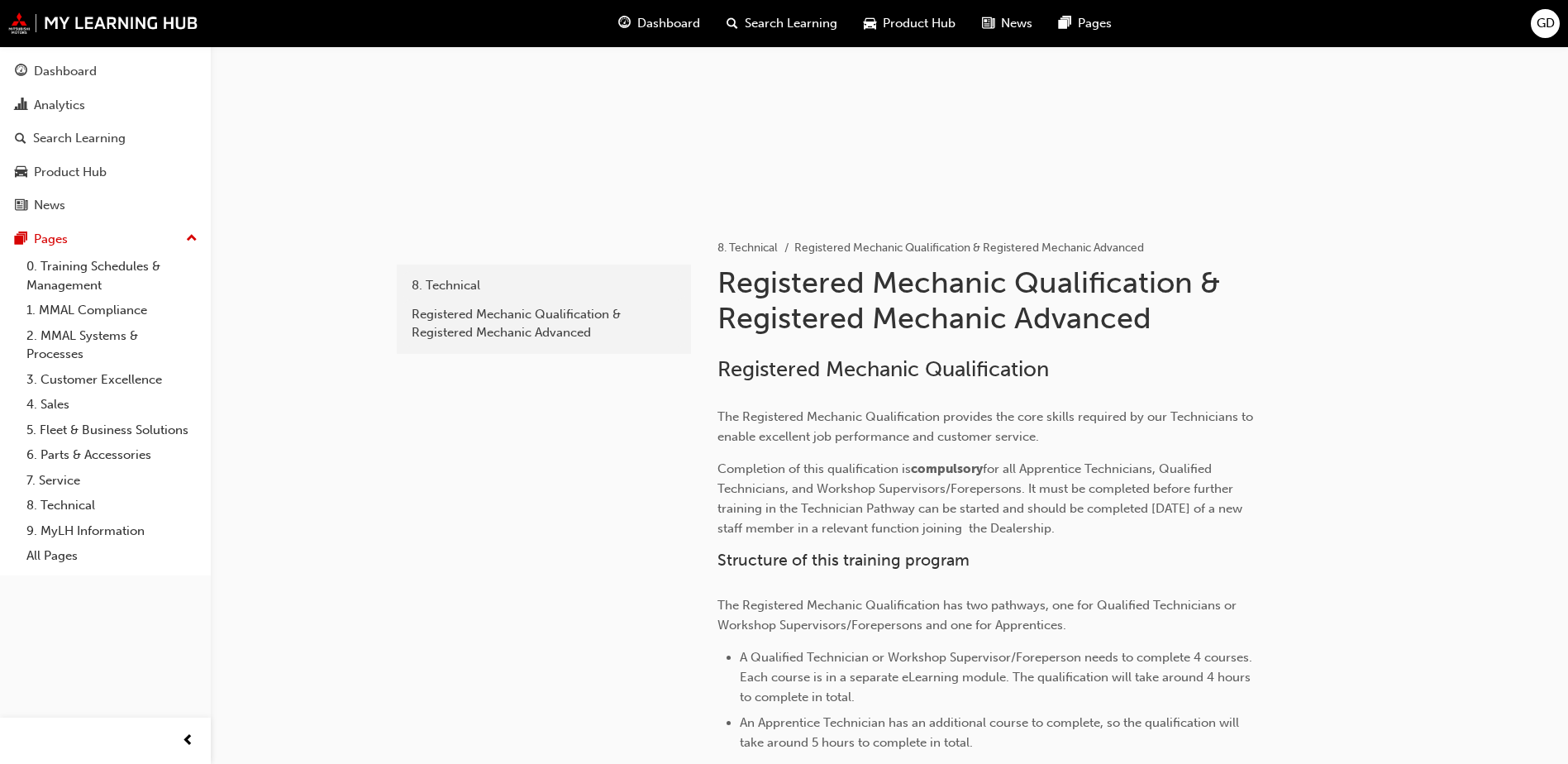
click at [1537, 23] on span "GD" at bounding box center [1546, 23] width 18 height 19
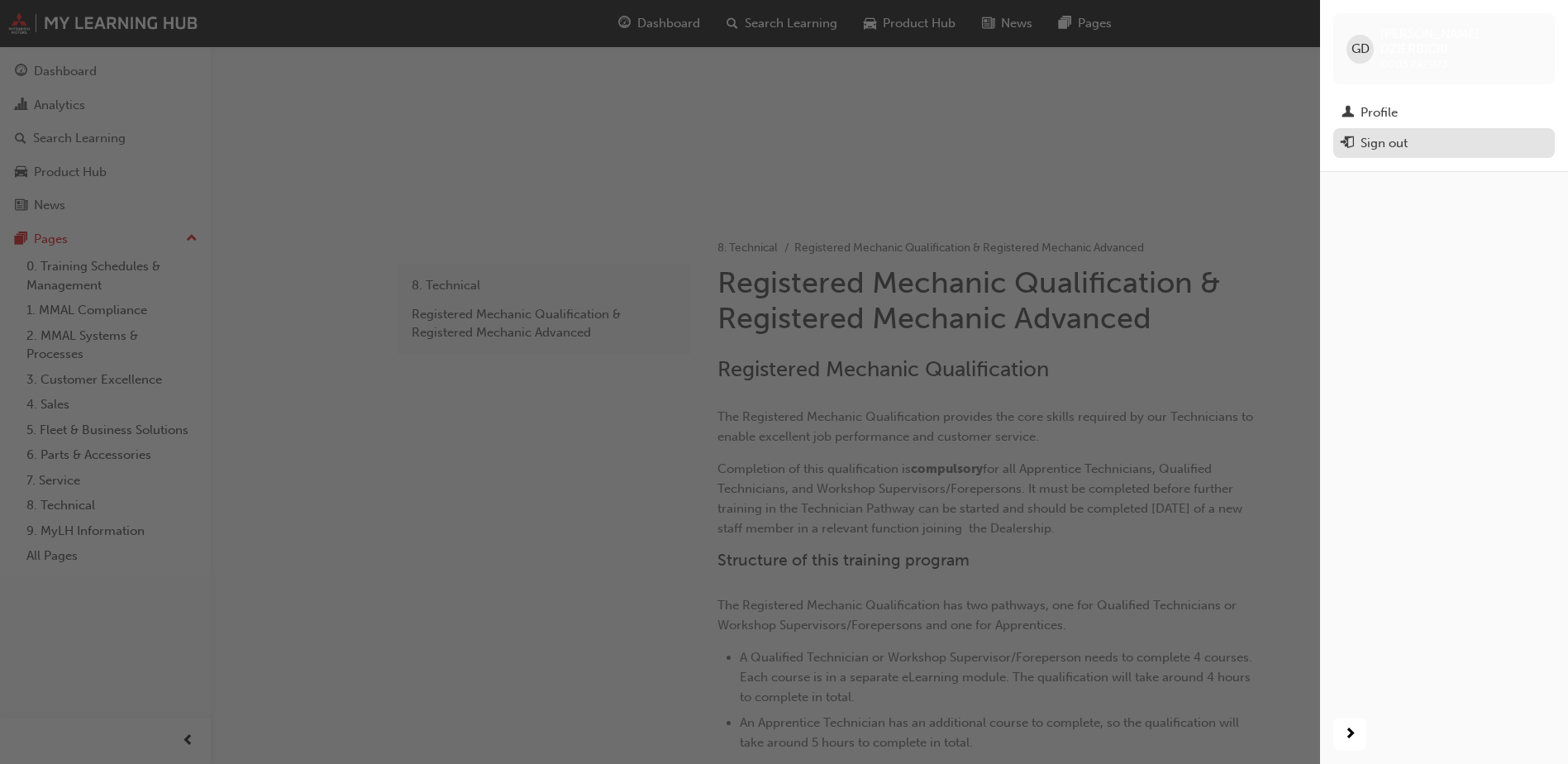
click at [1367, 134] on div "Sign out" at bounding box center [1384, 144] width 47 height 19
